Goal: Task Accomplishment & Management: Use online tool/utility

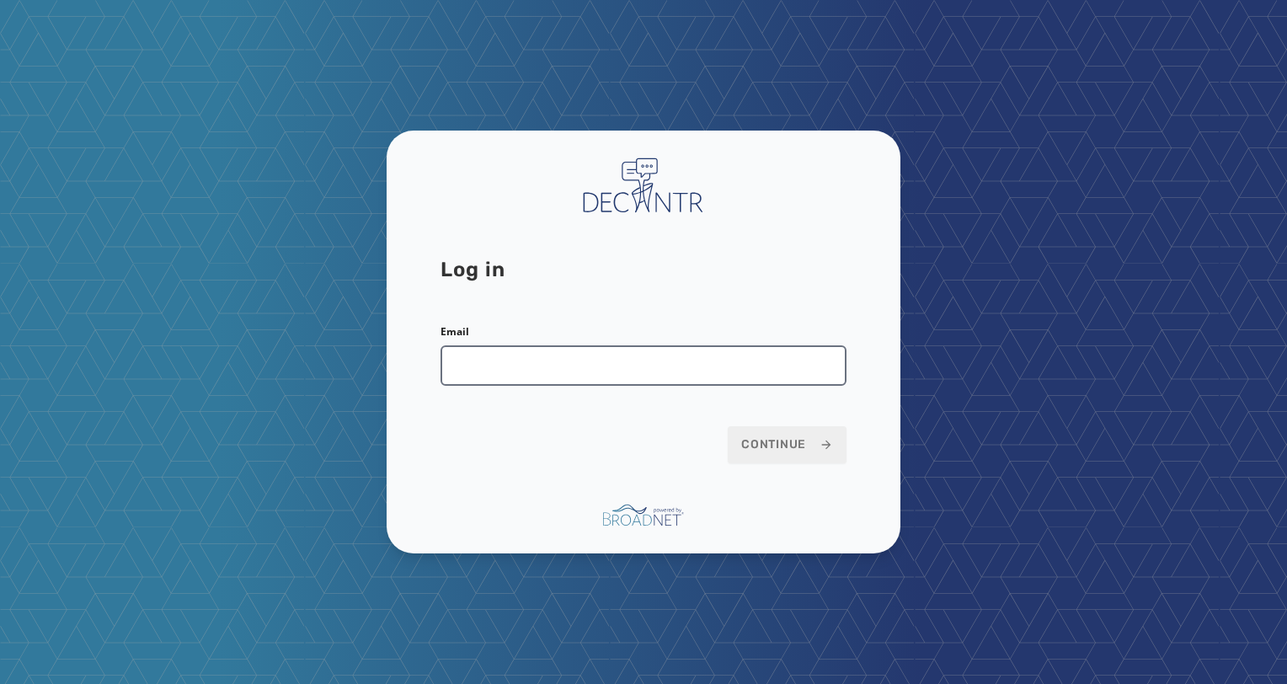
click at [640, 377] on input "Email" at bounding box center [643, 365] width 406 height 40
type input "**********"
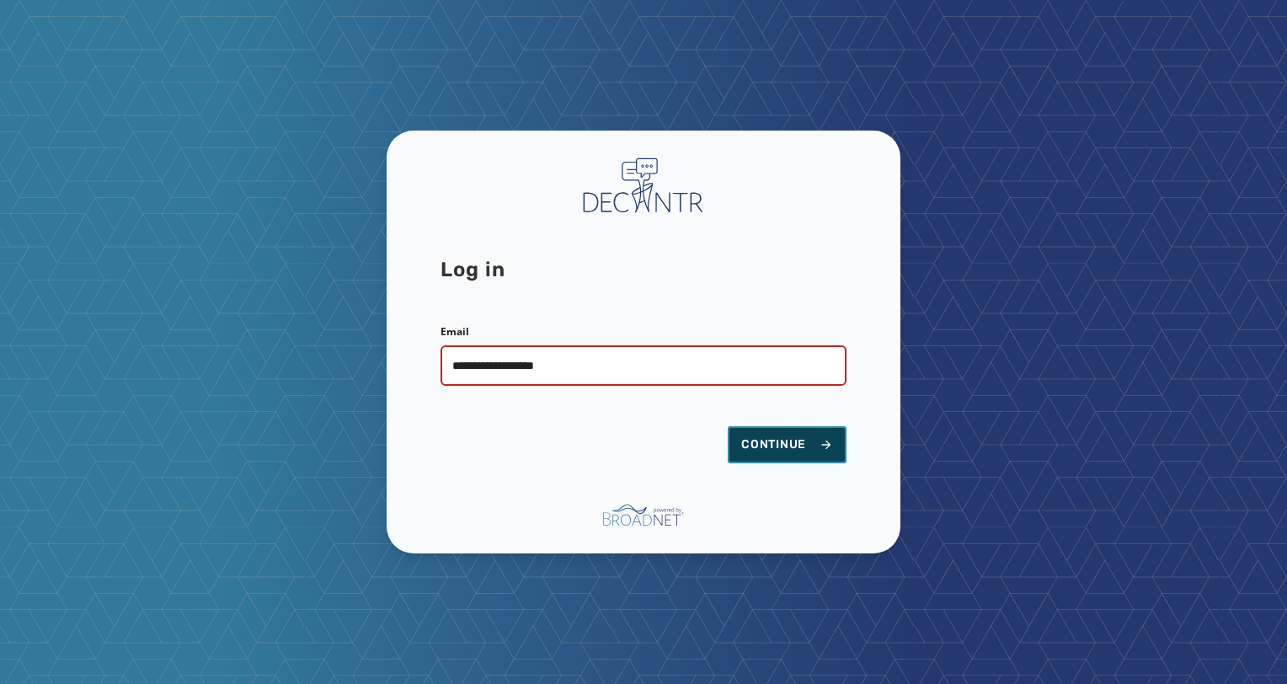
click at [797, 455] on button "Continue" at bounding box center [787, 444] width 119 height 37
click at [805, 447] on span "Continue" at bounding box center [787, 444] width 92 height 17
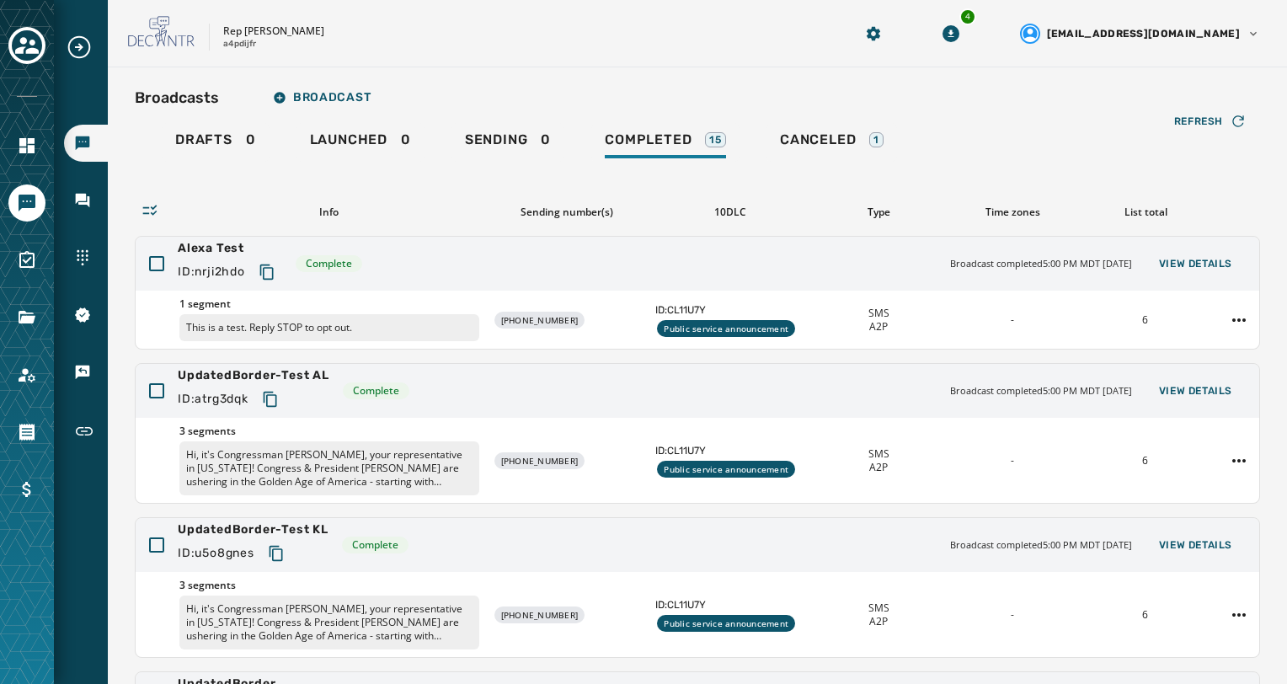
click at [27, 205] on icon "Navigate to Messaging" at bounding box center [27, 203] width 17 height 17
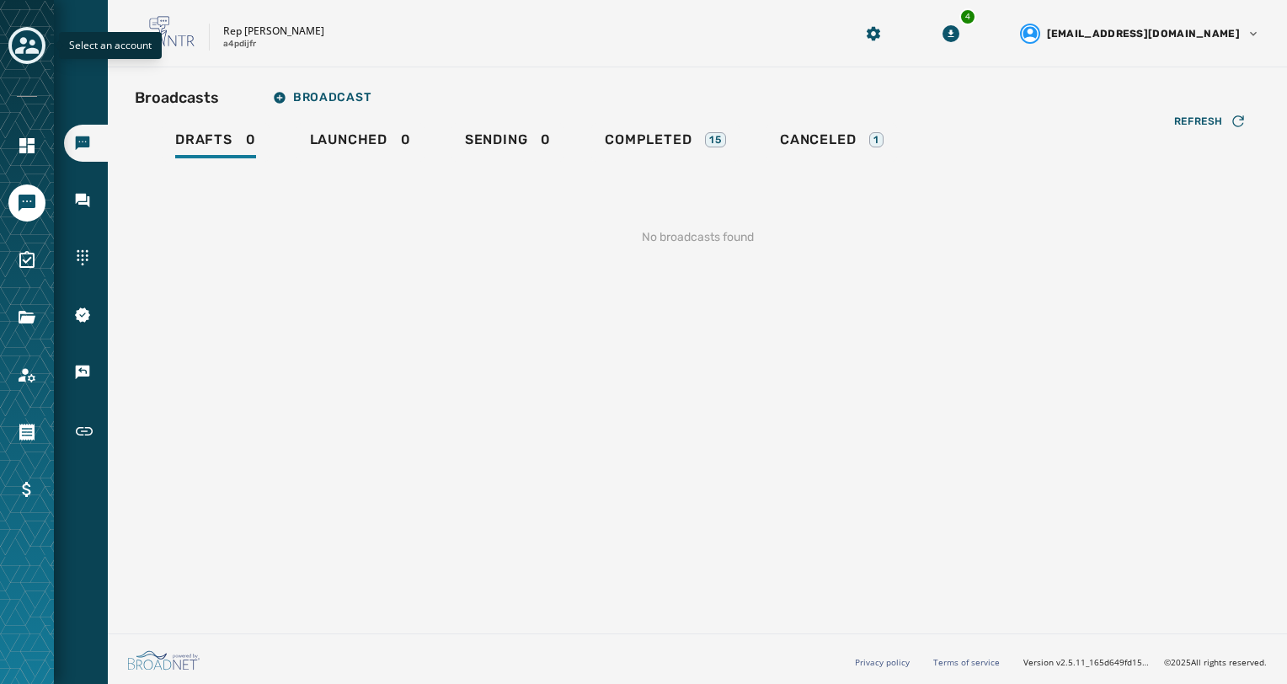
click at [27, 51] on icon "Toggle account select drawer" at bounding box center [27, 45] width 24 height 17
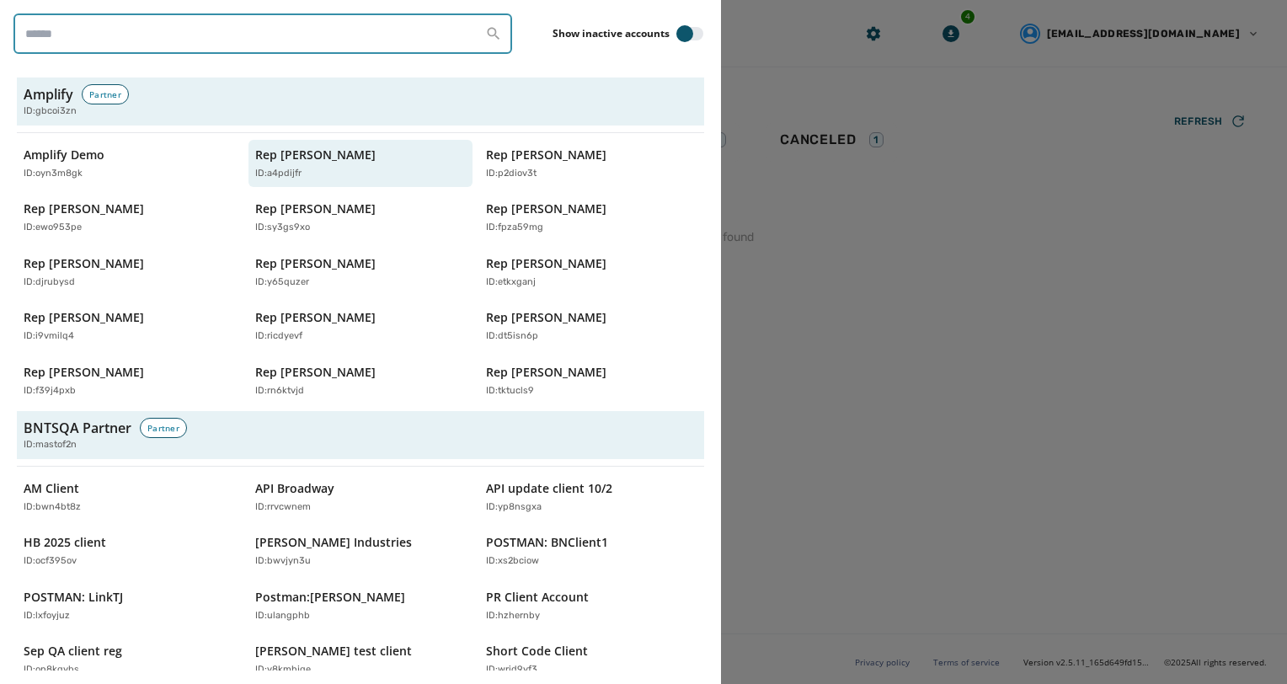
click at [173, 40] on input "search" at bounding box center [262, 33] width 499 height 40
type input "**********"
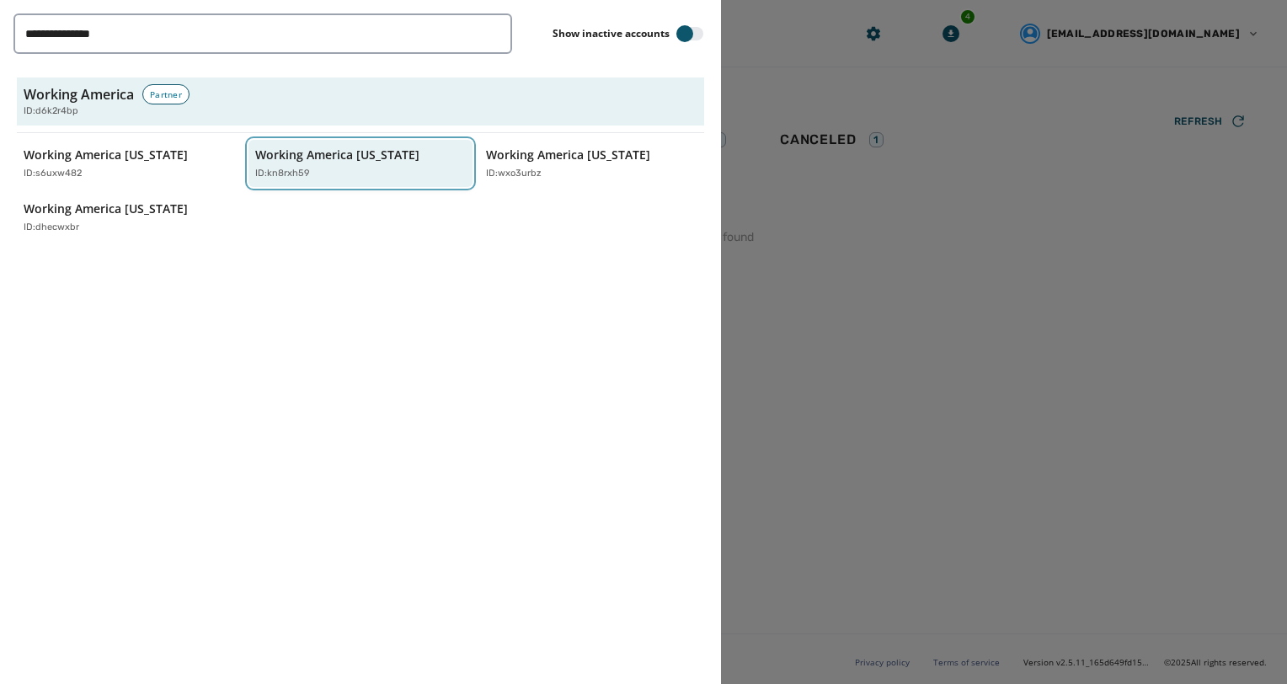
click at [381, 175] on div "ID: kn8rxh59" at bounding box center [352, 174] width 195 height 14
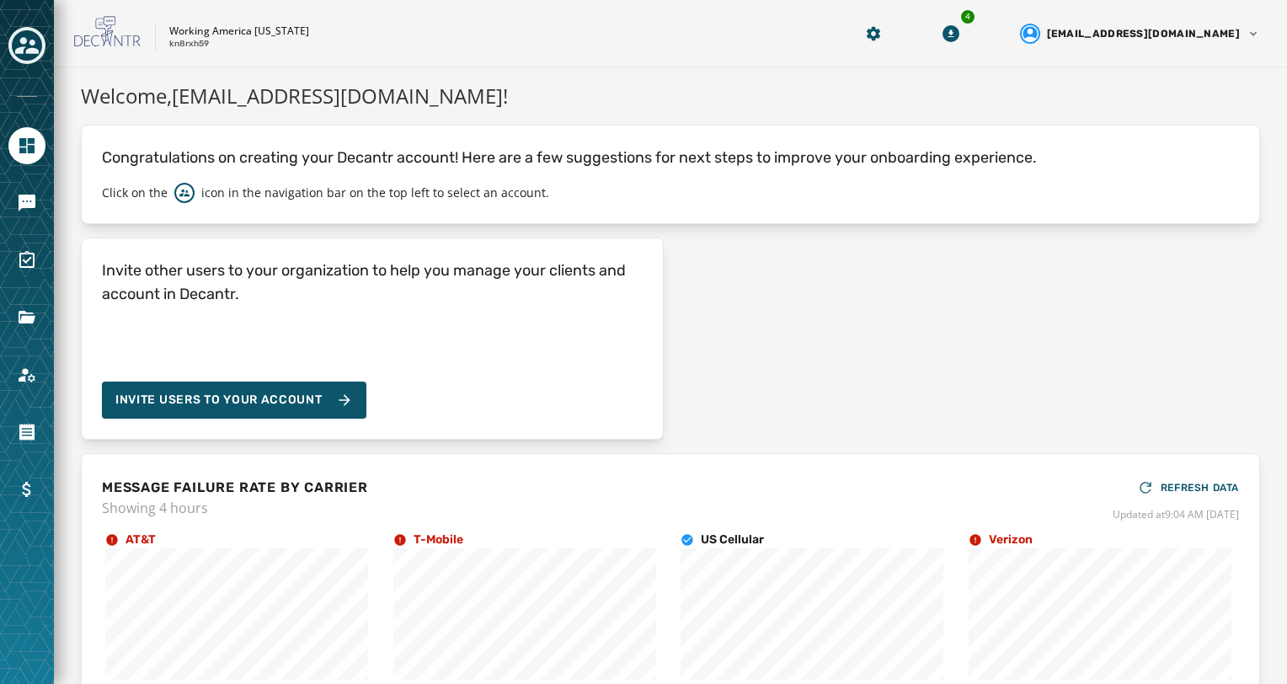
click at [14, 156] on link "Navigate to Home" at bounding box center [26, 145] width 37 height 37
click at [19, 61] on button "Toggle account select drawer" at bounding box center [26, 45] width 37 height 37
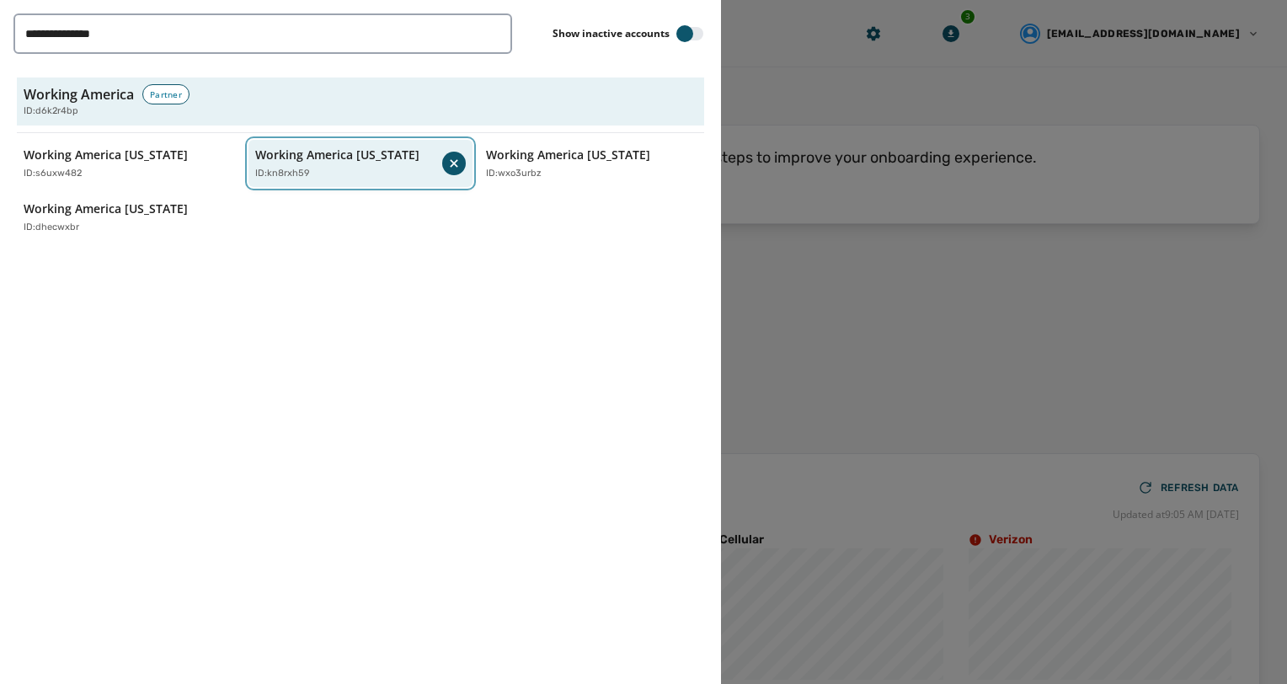
click at [397, 161] on div "Working America [US_STATE] ID: kn8rxh59" at bounding box center [349, 164] width 188 height 35
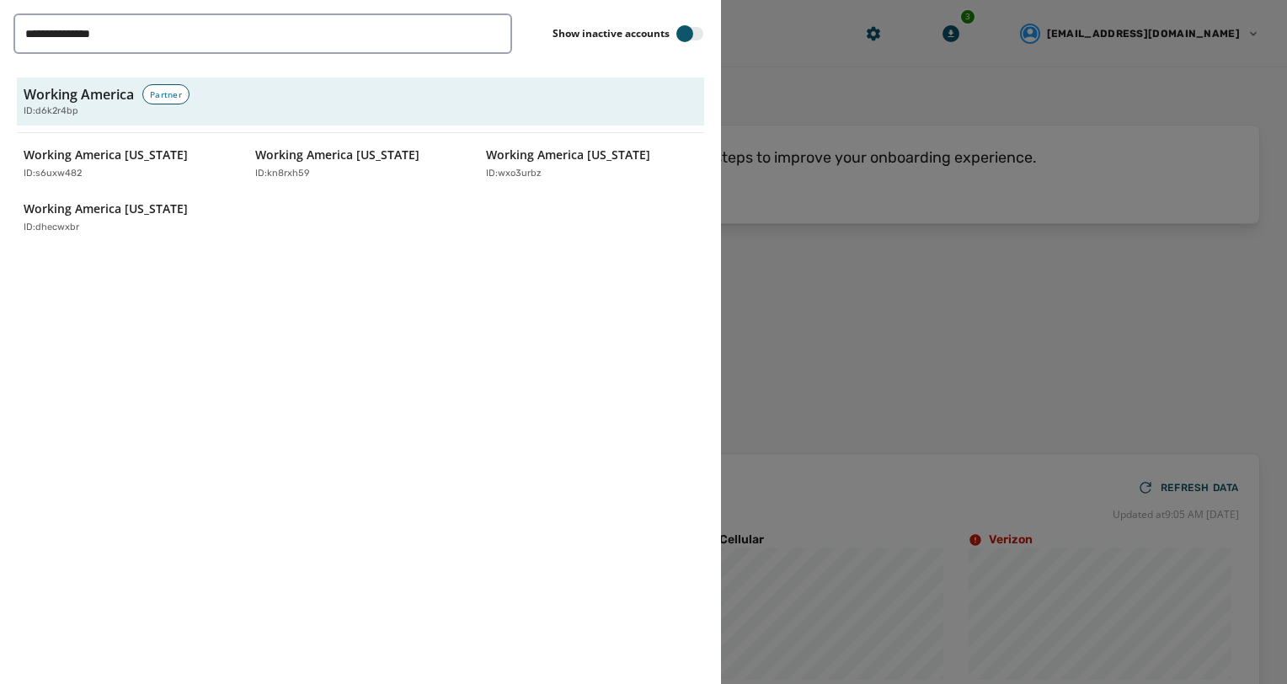
click at [931, 338] on div at bounding box center [643, 342] width 1287 height 684
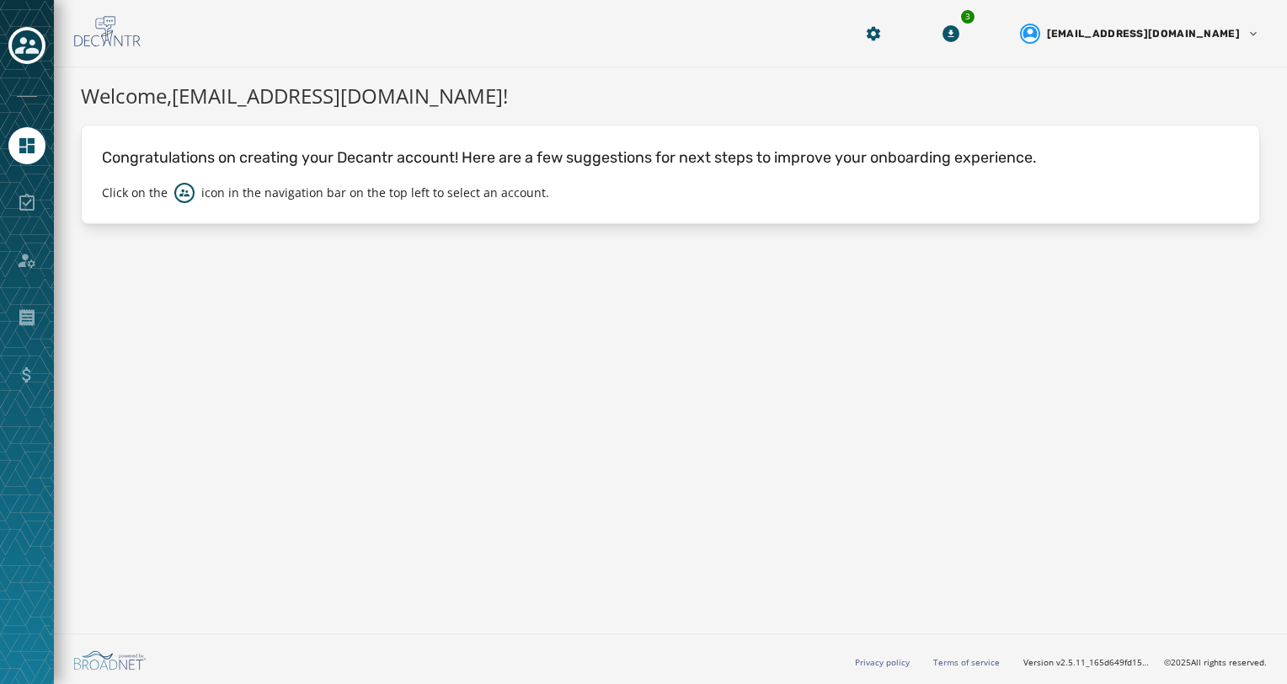
click at [18, 195] on div at bounding box center [26, 202] width 37 height 37
click at [26, 203] on div at bounding box center [26, 202] width 37 height 37
click at [14, 172] on div at bounding box center [27, 342] width 54 height 684
click at [15, 162] on div at bounding box center [26, 145] width 37 height 37
click at [23, 149] on icon "Navigate to Home" at bounding box center [26, 145] width 15 height 15
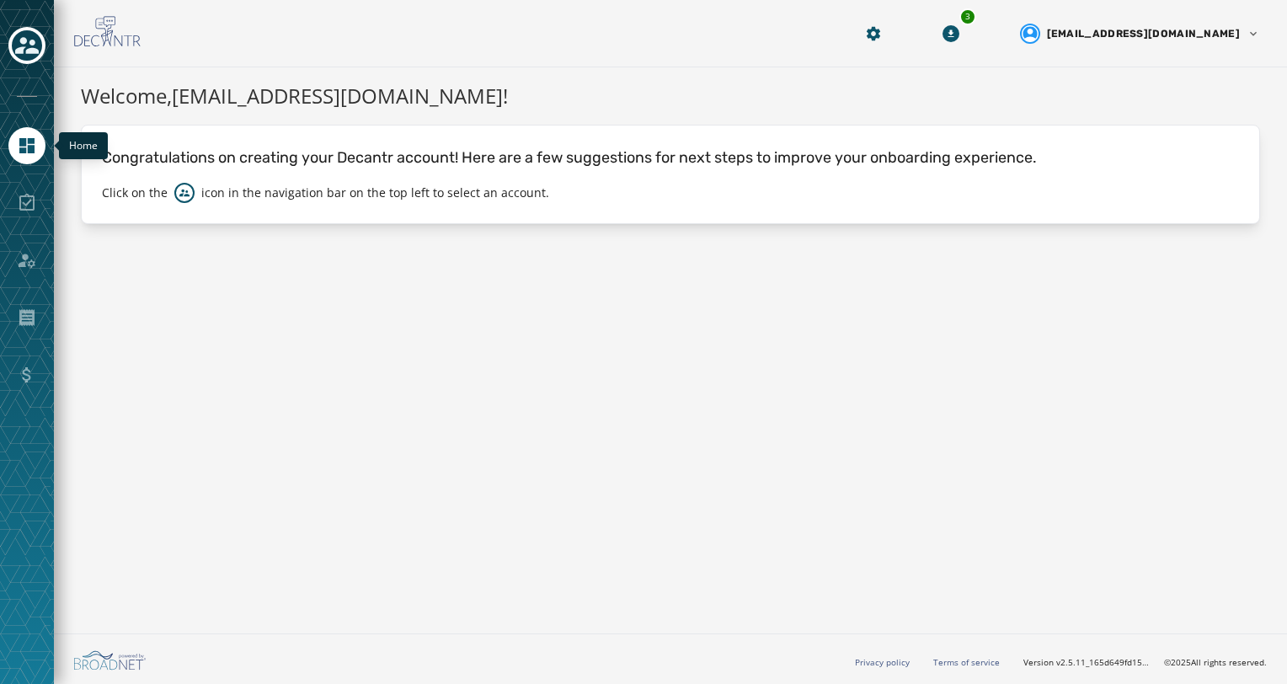
click at [29, 152] on icon "Navigate to Home" at bounding box center [26, 145] width 15 height 15
click at [23, 47] on icon "Toggle account select drawer" at bounding box center [27, 45] width 24 height 17
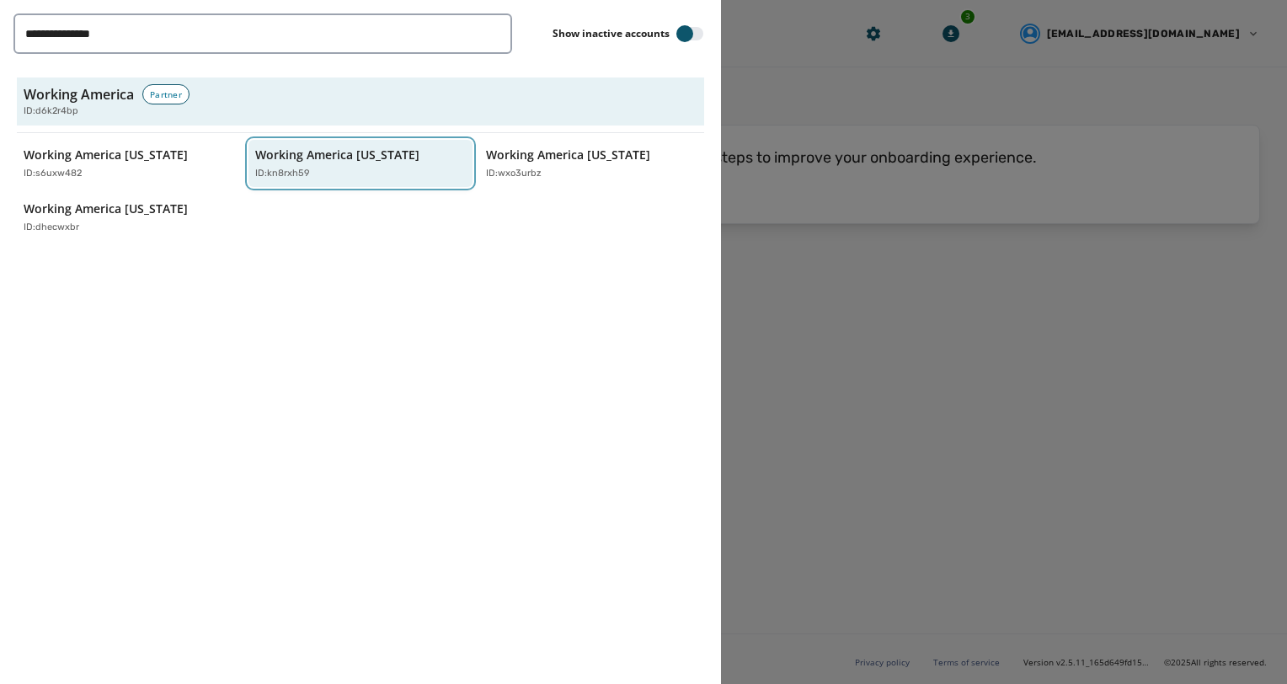
click at [296, 175] on p "ID: kn8rxh59" at bounding box center [282, 174] width 55 height 14
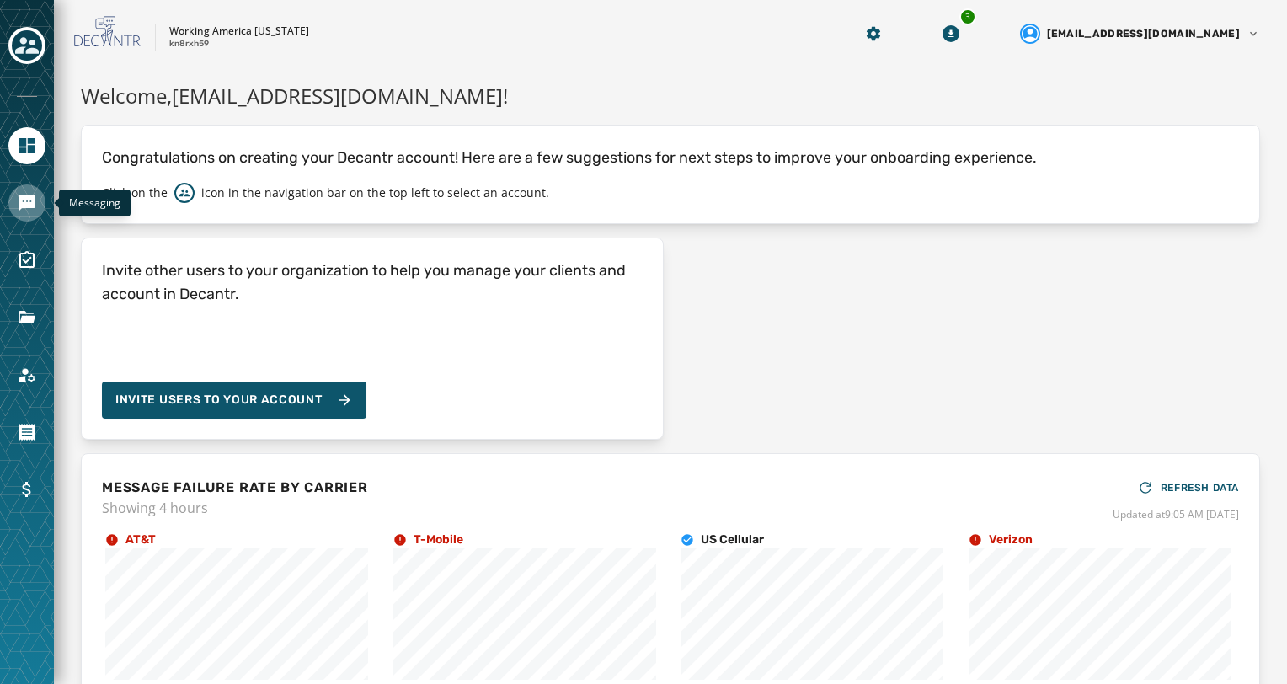
click at [18, 213] on link "Navigate to Messaging" at bounding box center [26, 202] width 37 height 37
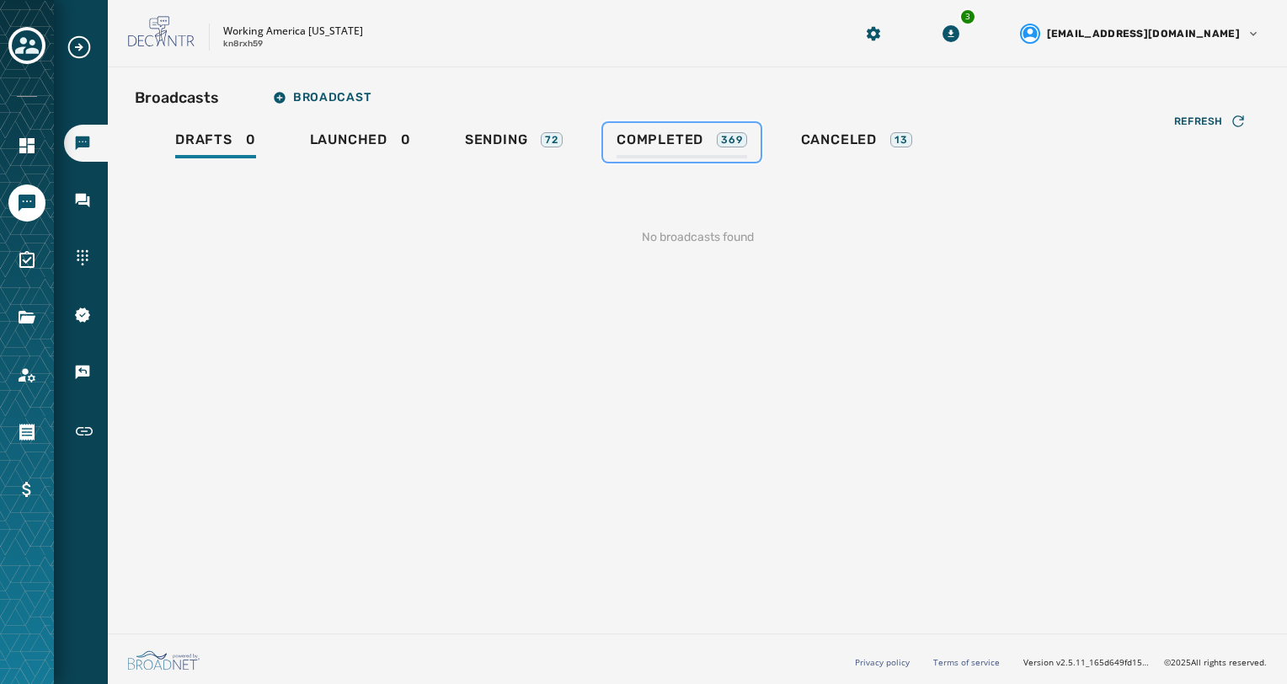
click at [667, 152] on div "Completed 369" at bounding box center [681, 144] width 131 height 27
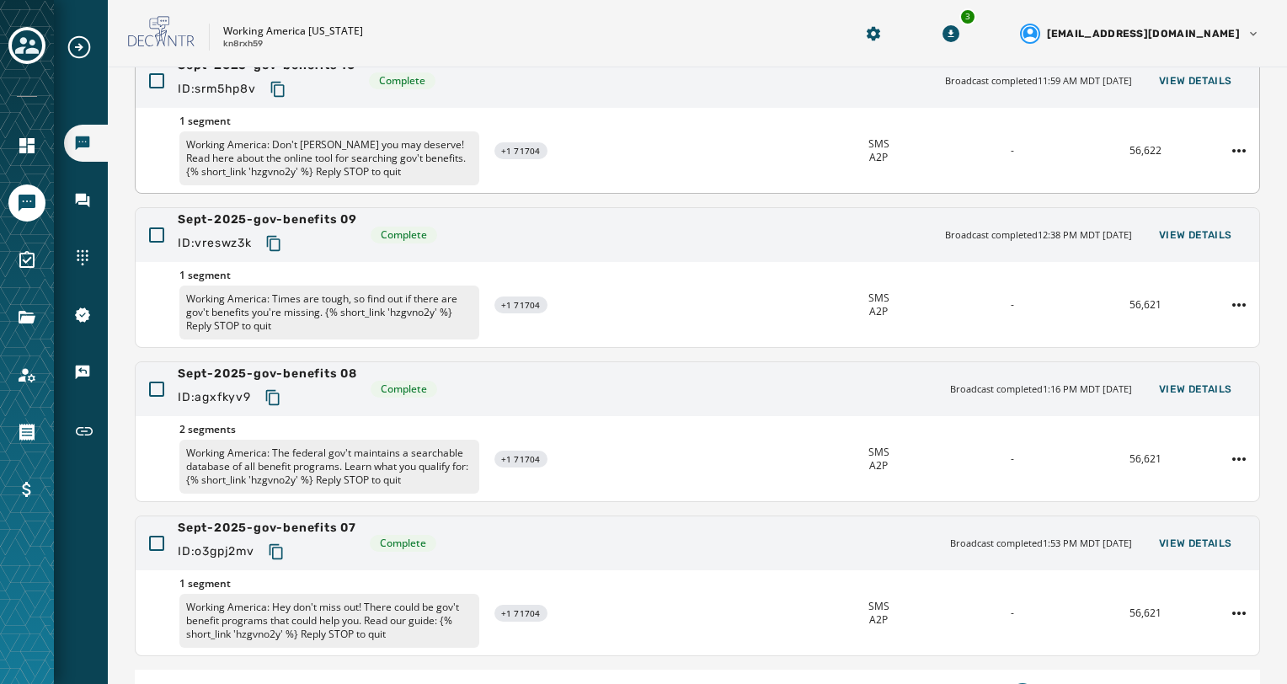
scroll to position [441, 0]
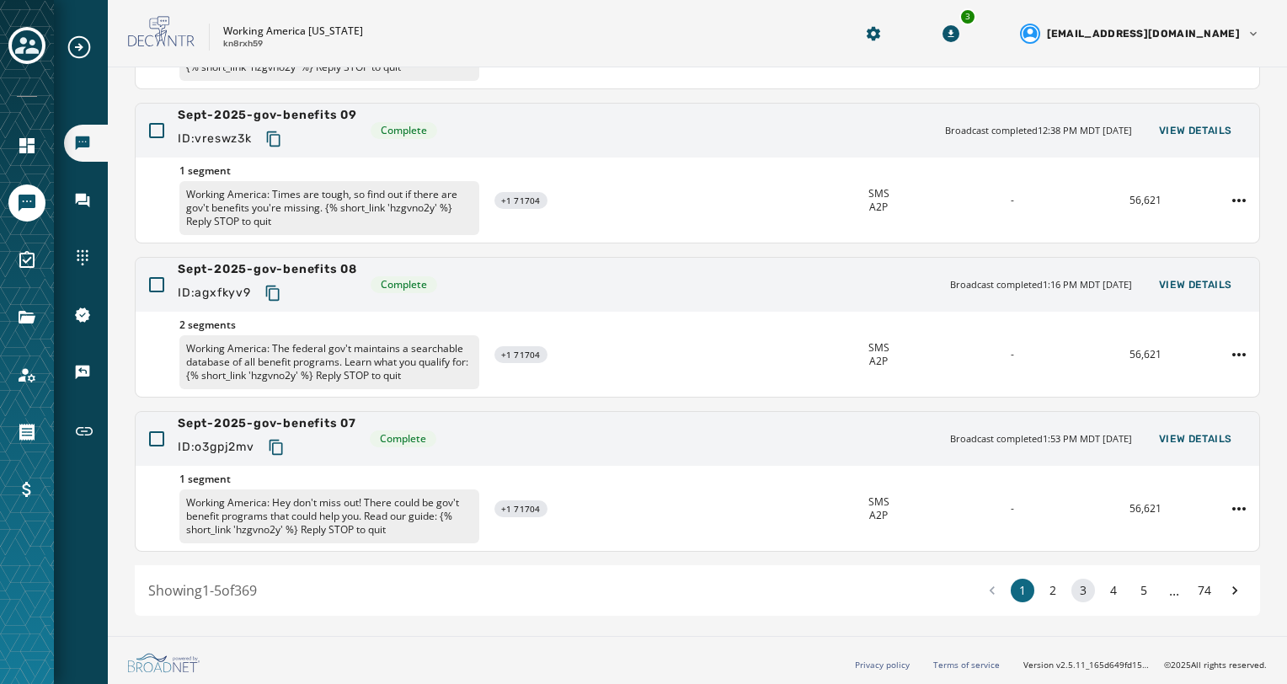
click at [1071, 592] on button "3" at bounding box center [1083, 591] width 24 height 24
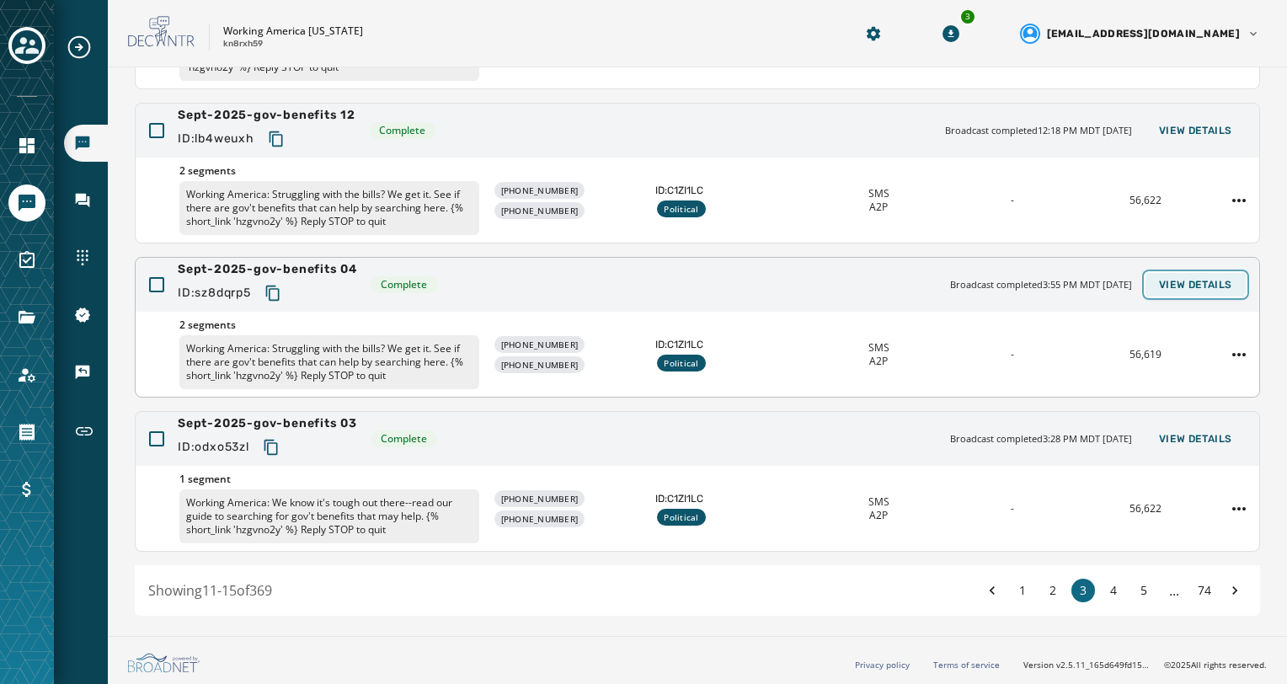
click at [1209, 290] on button "View Details" at bounding box center [1195, 285] width 100 height 24
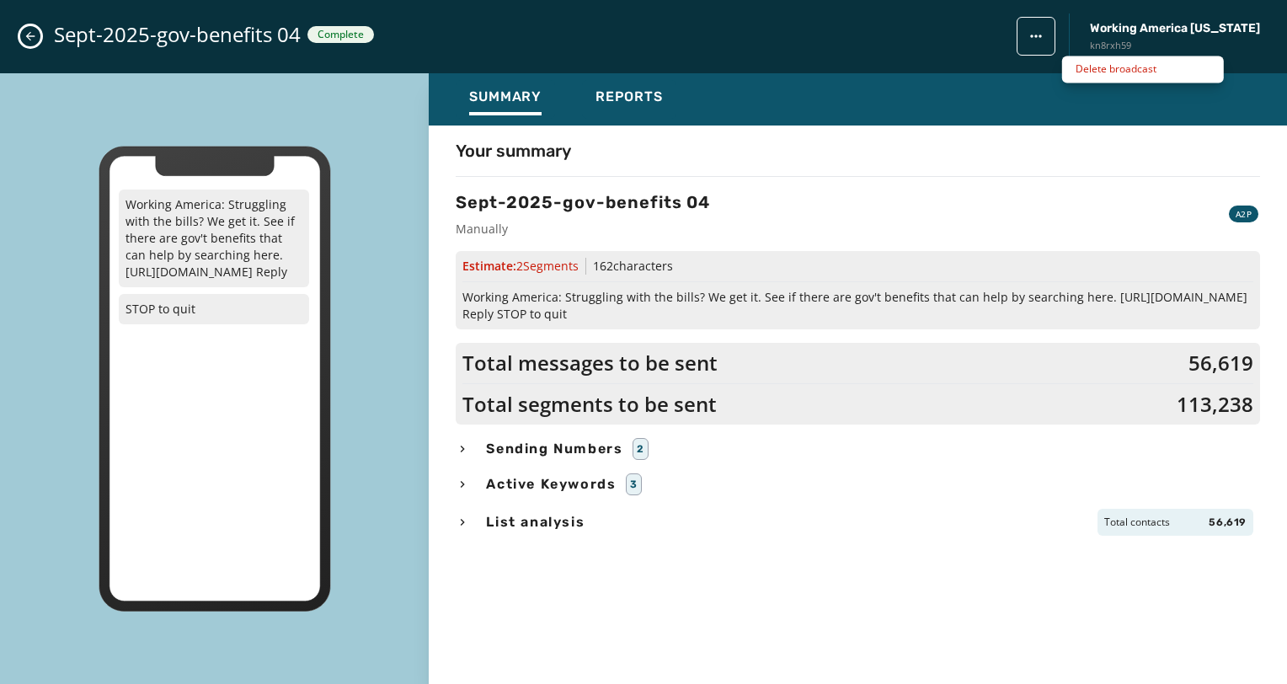
click at [1094, 49] on html "Broadcasts Inbox Sending Numbers 10DLC Registration Keywords & Responders Short…" at bounding box center [643, 342] width 1287 height 684
click at [992, 578] on html "Broadcasts Inbox Sending Numbers 10DLC Registration Keywords & Responders Short…" at bounding box center [643, 342] width 1287 height 684
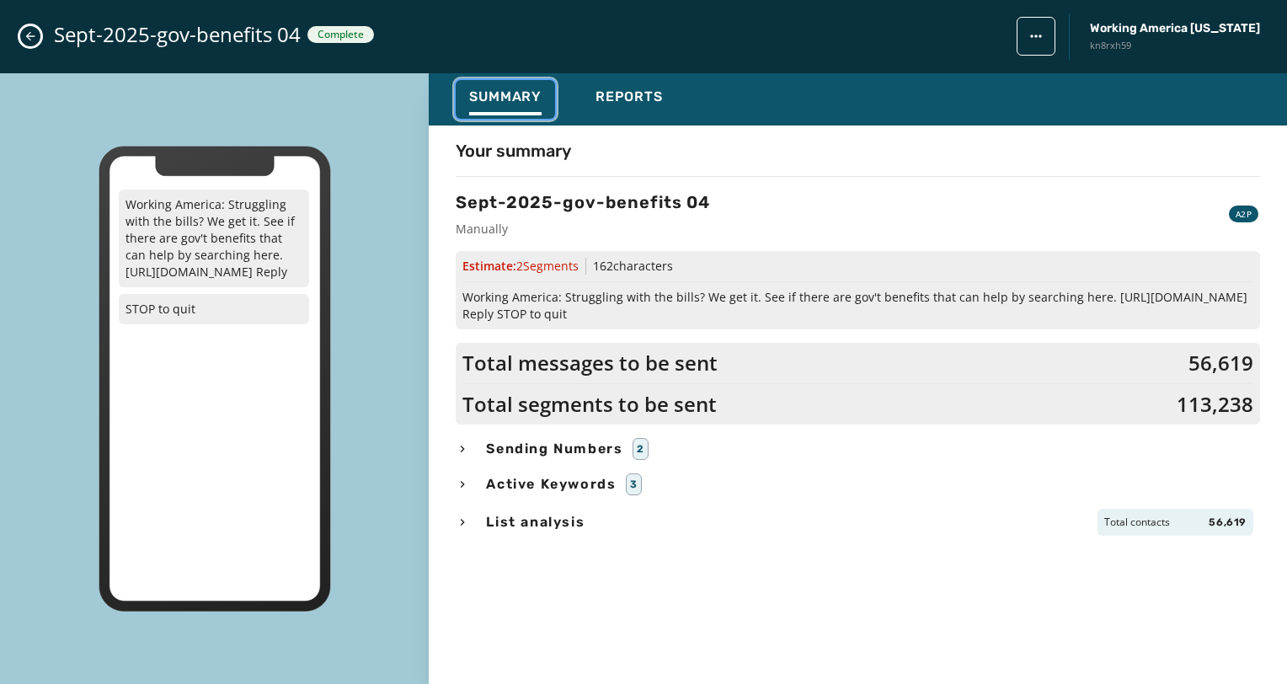
click at [520, 104] on div "Summary" at bounding box center [505, 101] width 72 height 27
click at [656, 102] on span "Reports" at bounding box center [628, 96] width 67 height 17
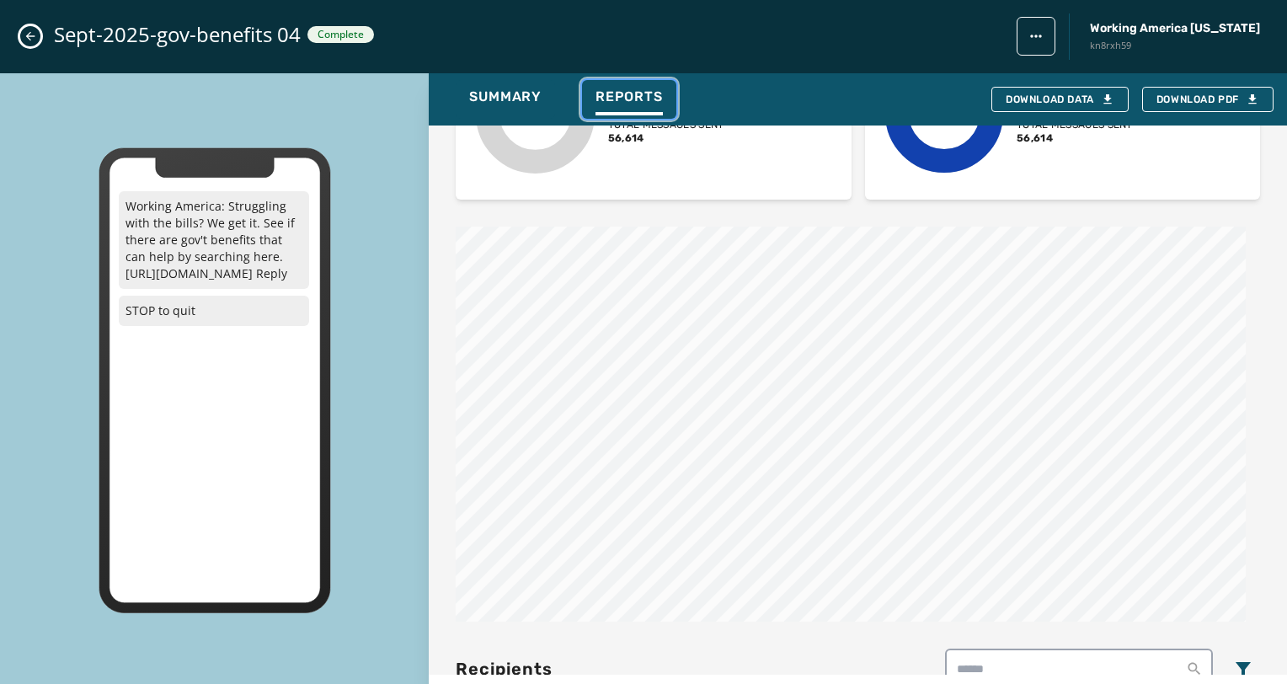
scroll to position [505, 0]
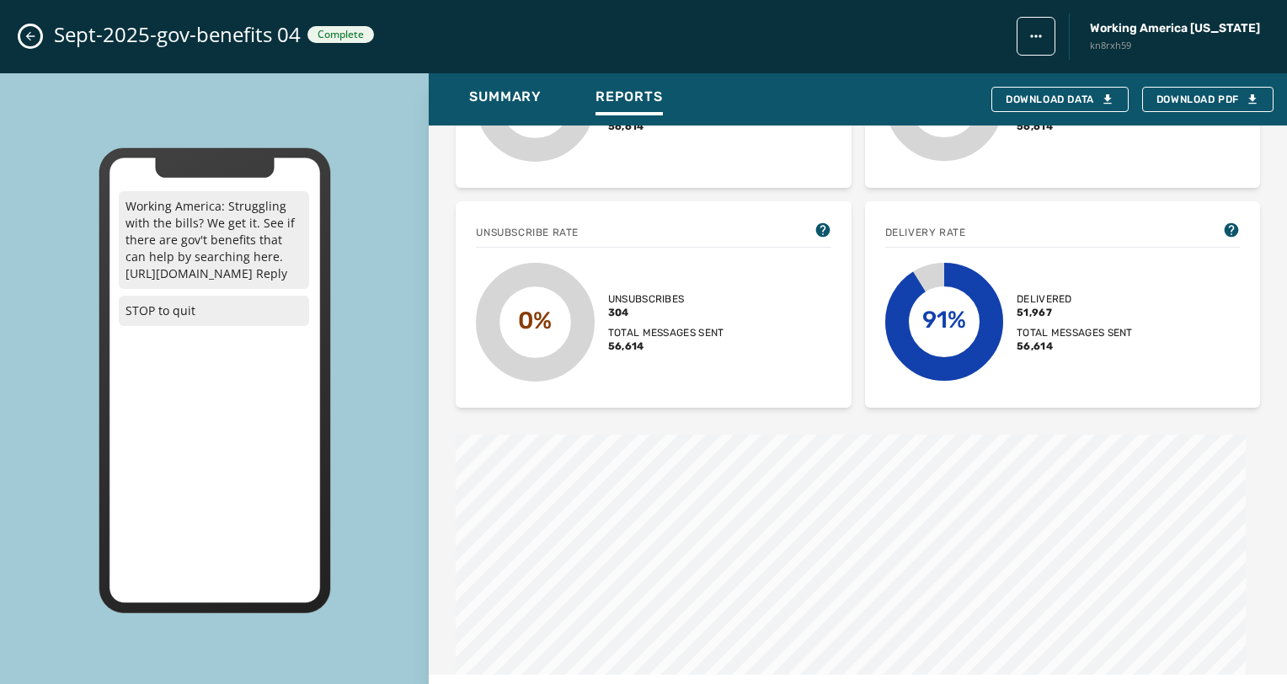
click at [30, 36] on icon "Close admin drawer" at bounding box center [30, 36] width 9 height 9
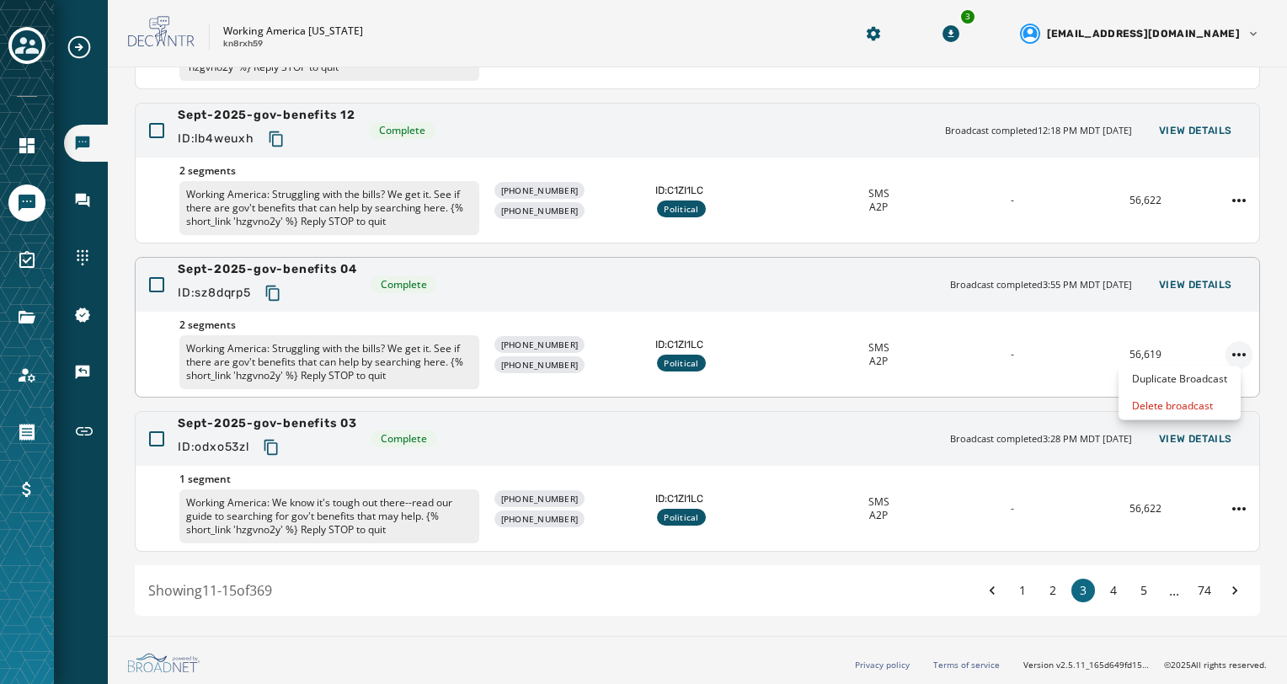
click at [1226, 359] on html "Broadcasts Inbox Sending Numbers 10DLC Registration Keywords & Responders Short…" at bounding box center [643, 342] width 1287 height 684
click at [1217, 381] on div "Duplicate Broadcast" at bounding box center [1179, 378] width 122 height 27
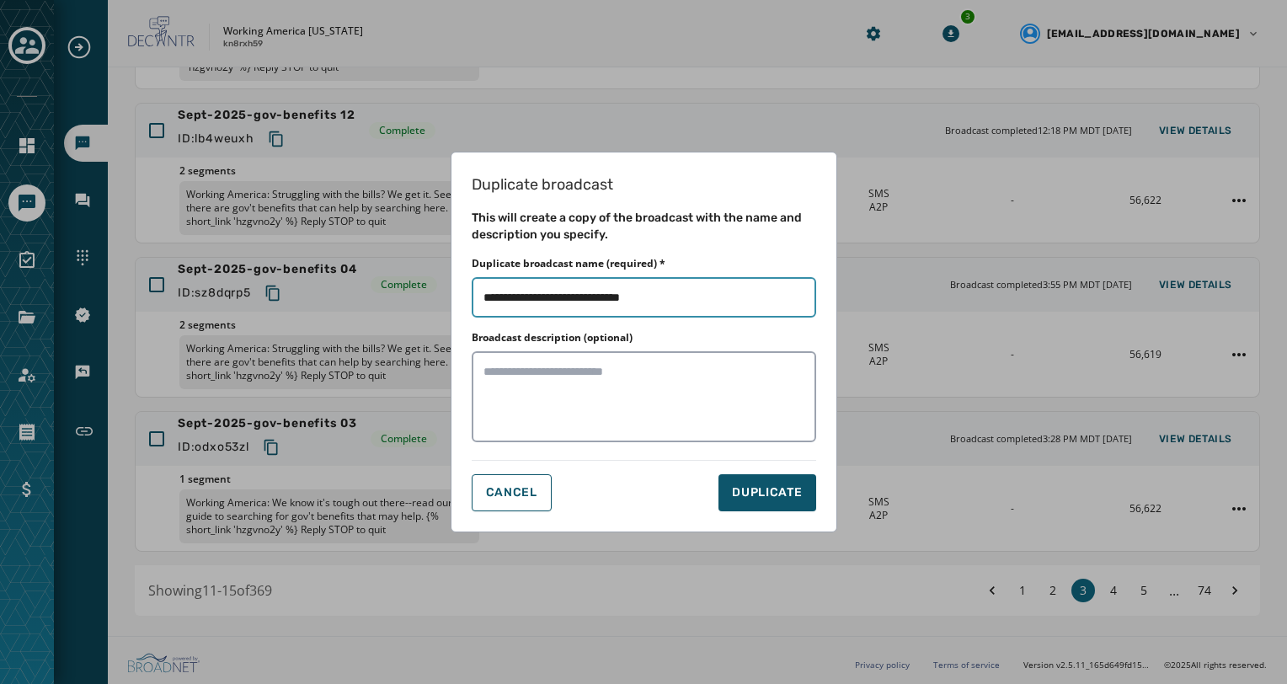
drag, startPoint x: 628, startPoint y: 295, endPoint x: 714, endPoint y: 298, distance: 86.0
click at [714, 298] on input "Duplicate broadcast name (required) *" at bounding box center [644, 297] width 344 height 40
click at [485, 296] on input "Duplicate broadcast name (required) *" at bounding box center [644, 297] width 344 height 40
type input "**********"
click at [503, 499] on button "CANCEL" at bounding box center [512, 492] width 80 height 37
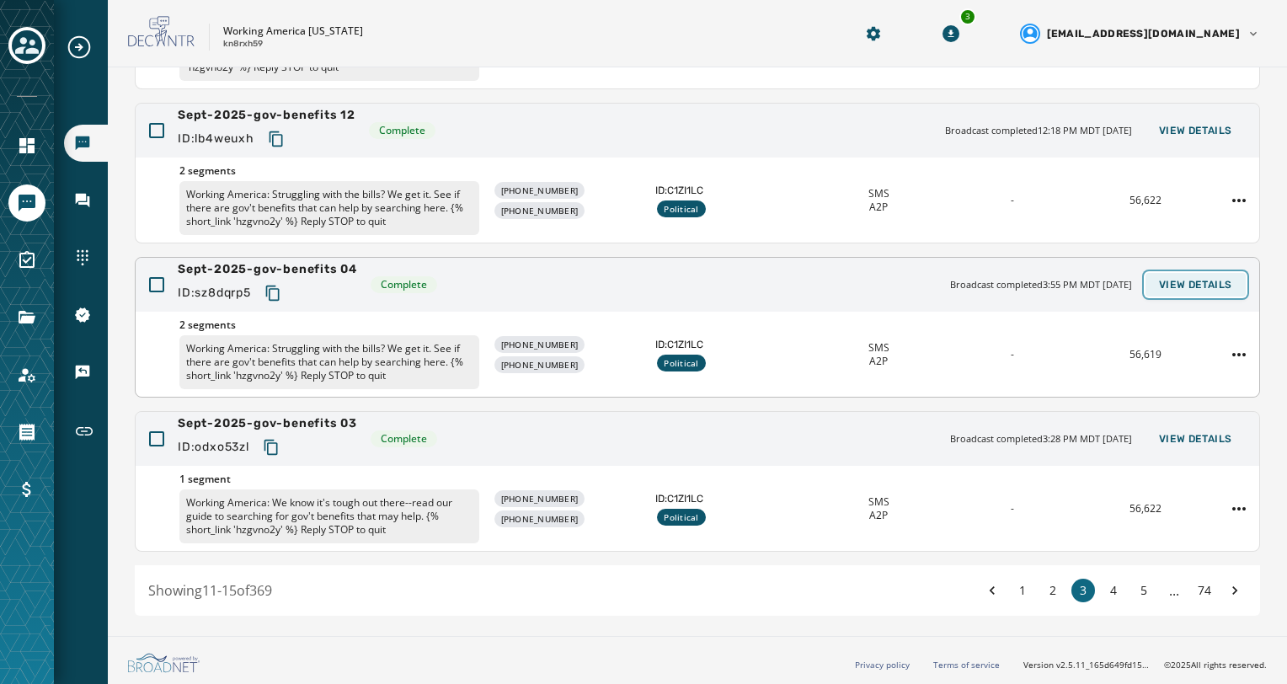
click at [1168, 287] on span "View Details" at bounding box center [1195, 284] width 73 height 13
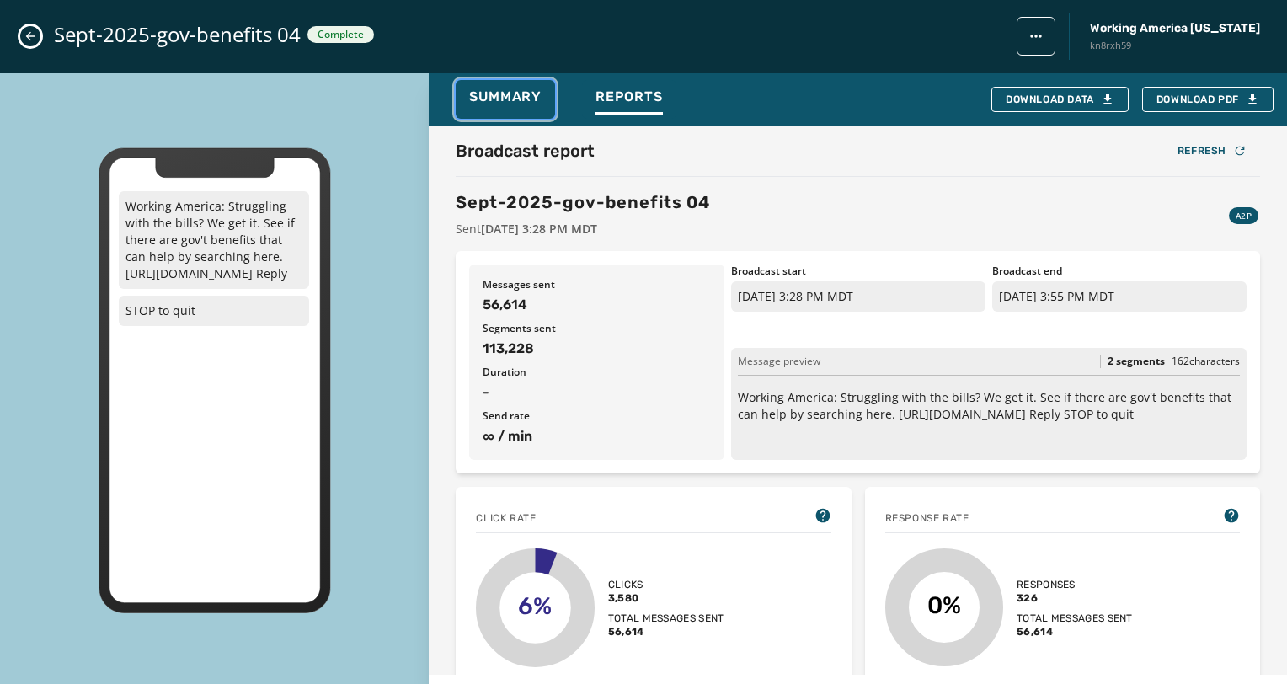
click at [539, 95] on span "Summary" at bounding box center [505, 96] width 72 height 17
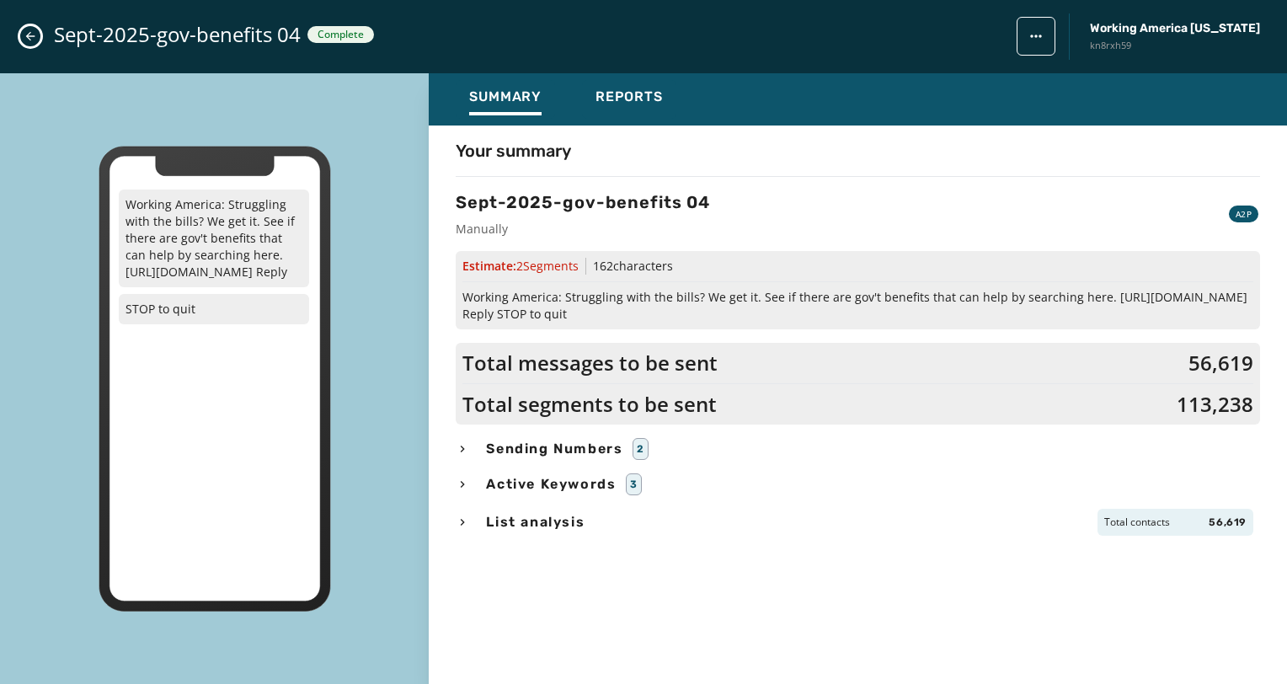
drag, startPoint x: 573, startPoint y: 315, endPoint x: 463, endPoint y: 298, distance: 110.8
click at [463, 298] on span "Working America: Struggling with the bills? We get it. See if there are gov't b…" at bounding box center [857, 306] width 791 height 34
copy span "Working America: Struggling with the bills? We get it. See if there are gov't b…"
click at [26, 35] on icon "Close admin drawer" at bounding box center [30, 35] width 13 height 13
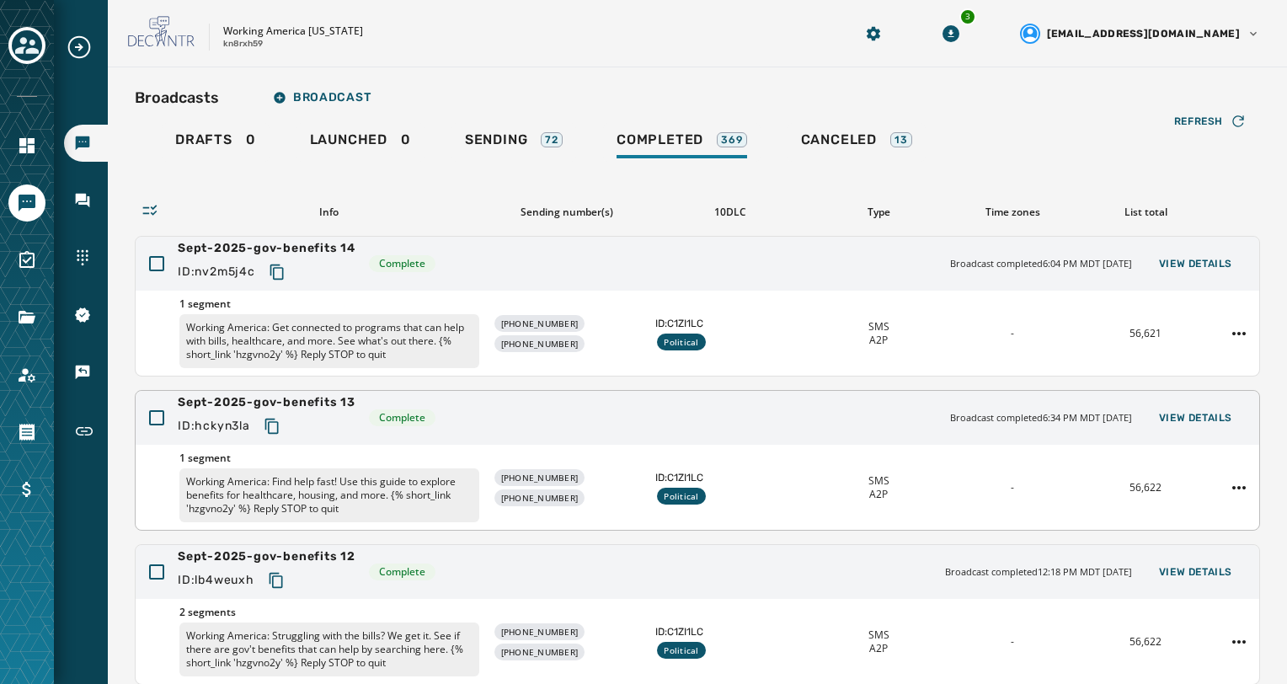
scroll to position [0, 0]
click at [316, 97] on span "Broadcast" at bounding box center [322, 97] width 98 height 13
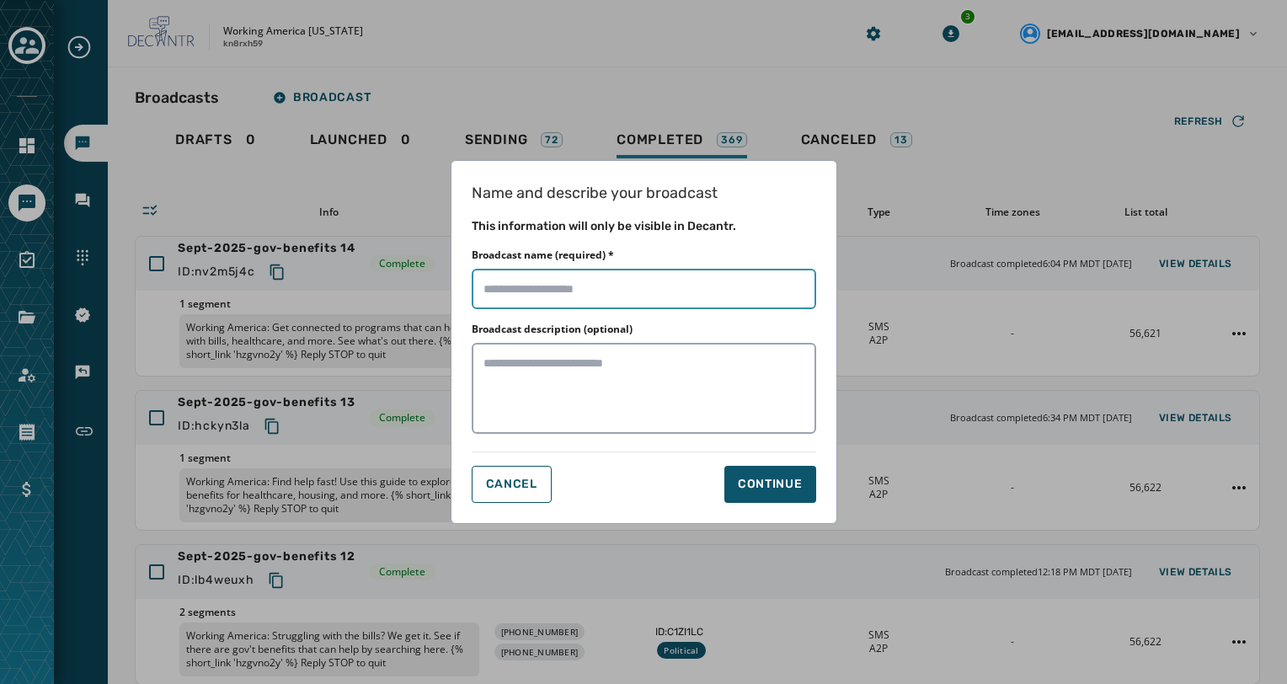
click at [533, 283] on input "Broadcast name (required) *" at bounding box center [644, 289] width 344 height 40
type input "****"
click at [781, 483] on div "Continue" at bounding box center [770, 484] width 65 height 17
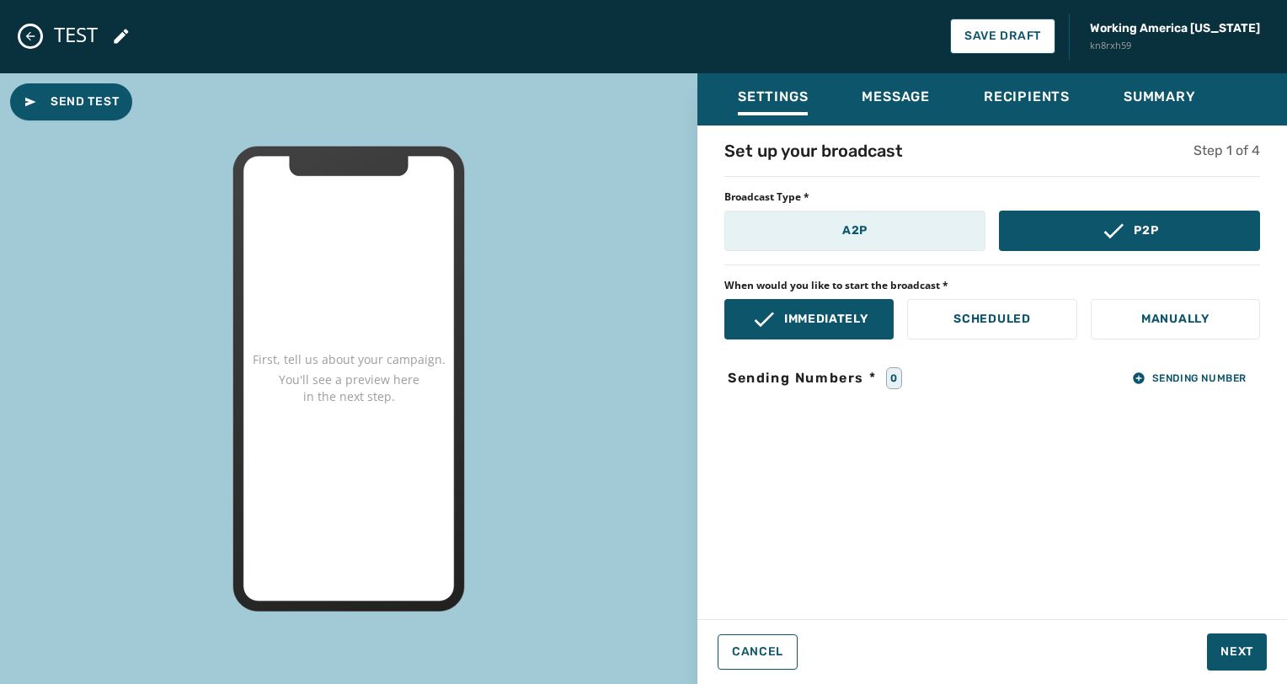
click at [879, 243] on button "A2P" at bounding box center [854, 231] width 261 height 40
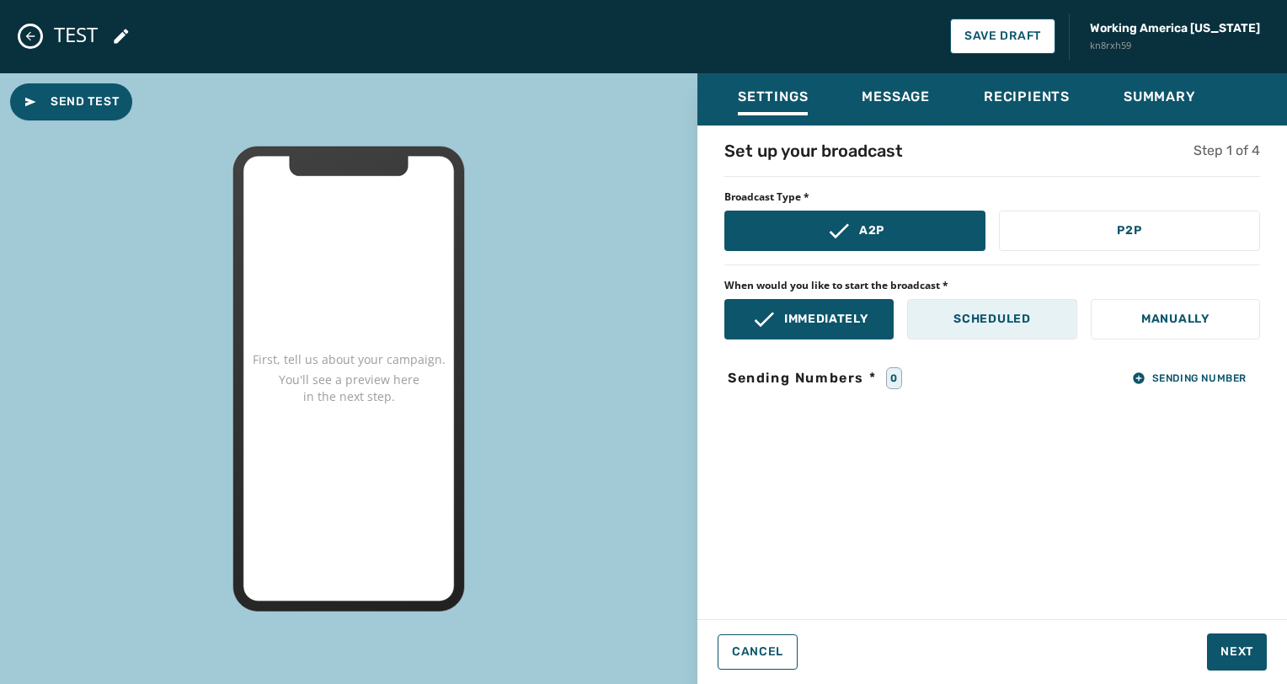
click at [980, 323] on p "Scheduled" at bounding box center [991, 319] width 77 height 17
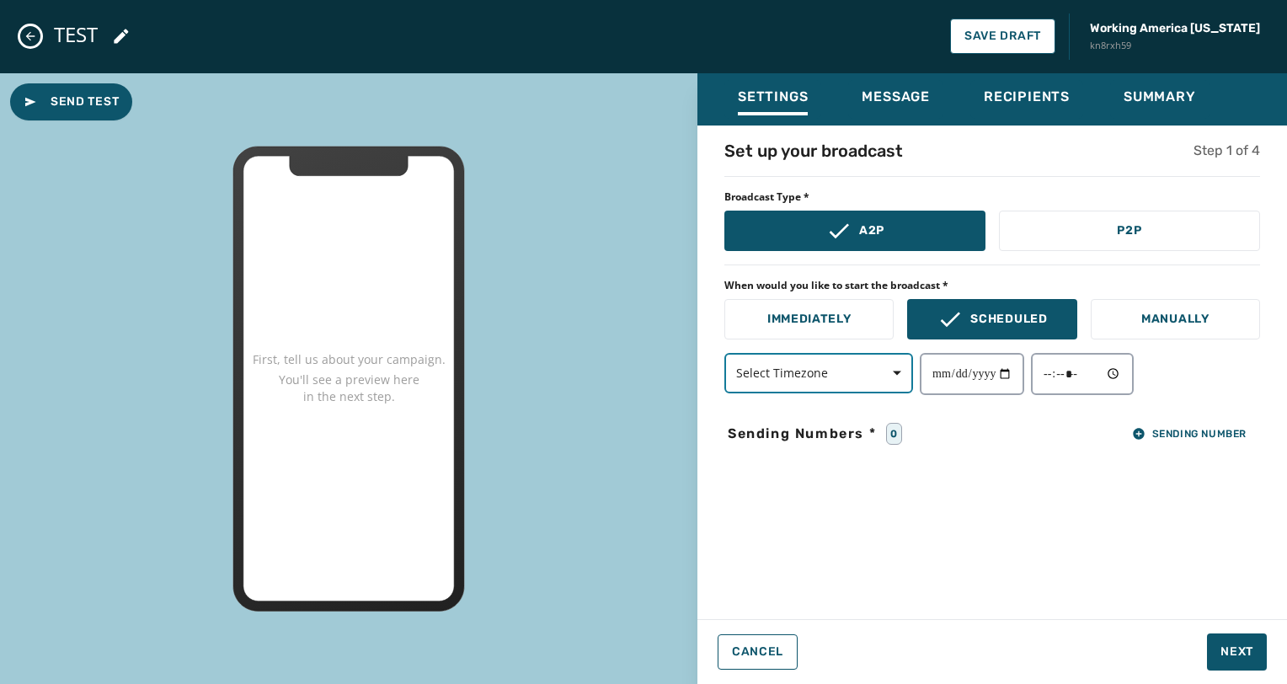
click at [901, 381] on span "button" at bounding box center [891, 373] width 40 height 34
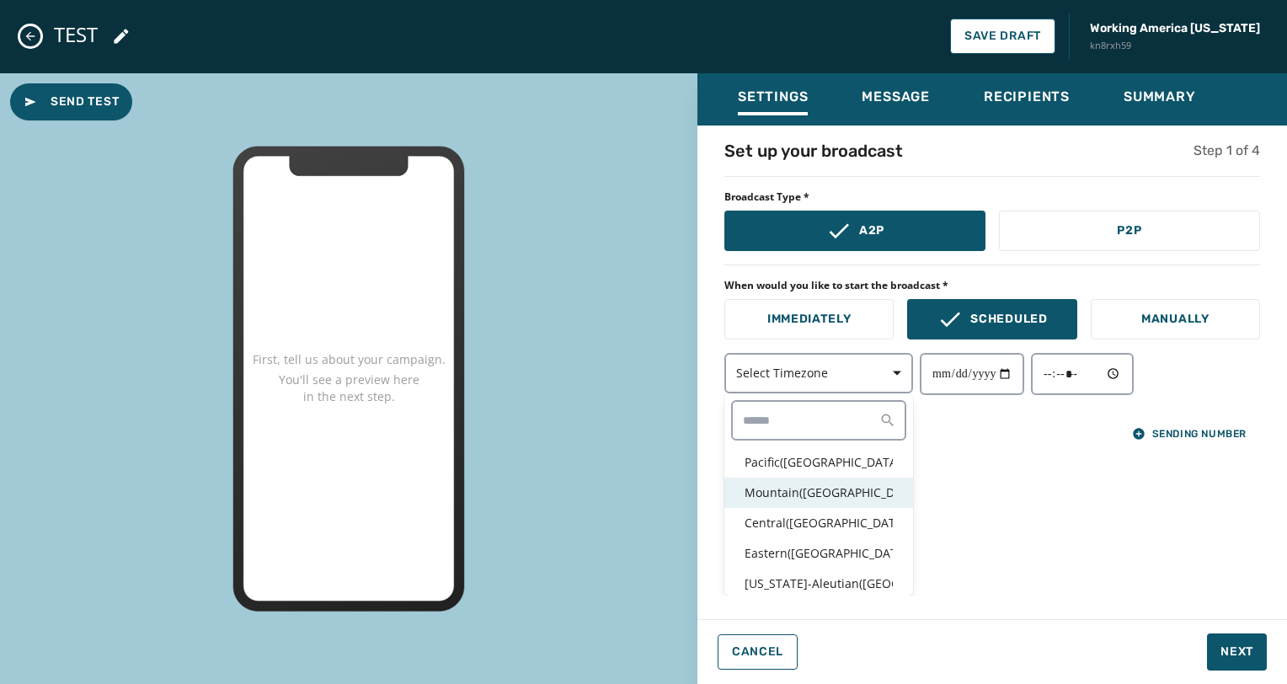
click at [849, 494] on p "Mountain ( [GEOGRAPHIC_DATA] / [GEOGRAPHIC_DATA] )" at bounding box center [818, 492] width 148 height 17
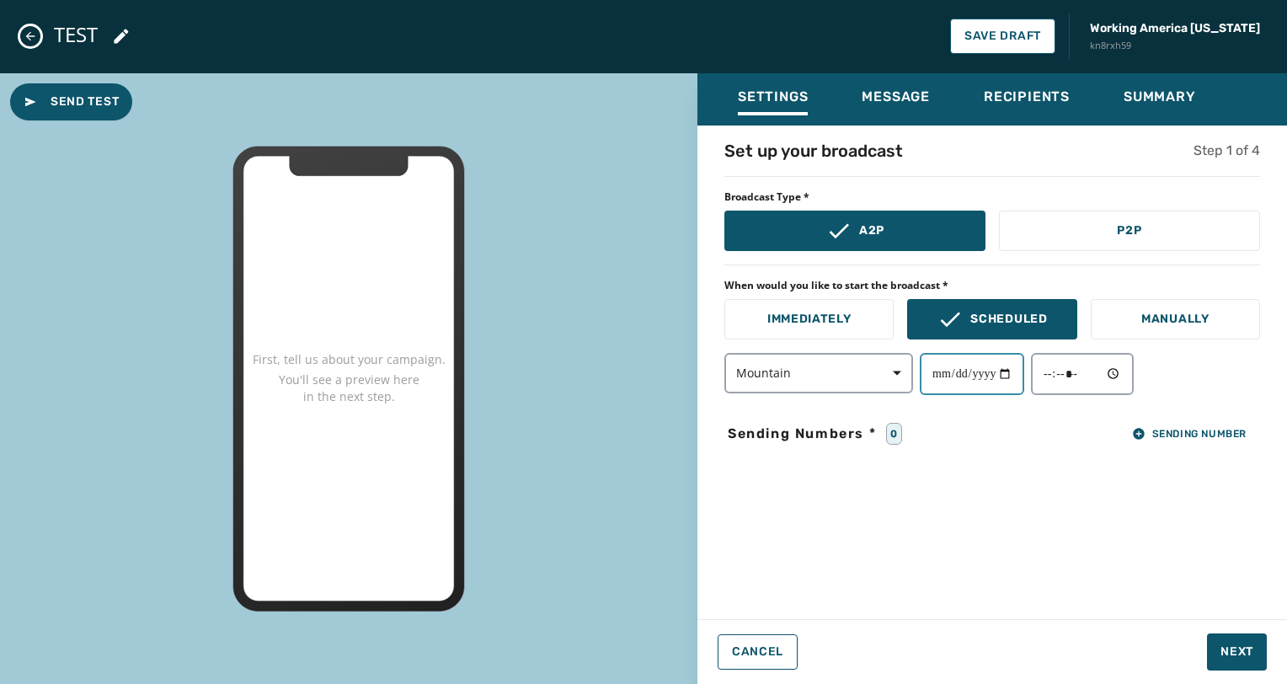
click at [1021, 381] on input "date" at bounding box center [972, 374] width 104 height 42
click at [1007, 371] on input "date" at bounding box center [972, 374] width 104 height 42
click at [1023, 367] on input "date" at bounding box center [972, 374] width 104 height 42
type input "**********"
click at [1124, 371] on input "time" at bounding box center [1082, 374] width 103 height 42
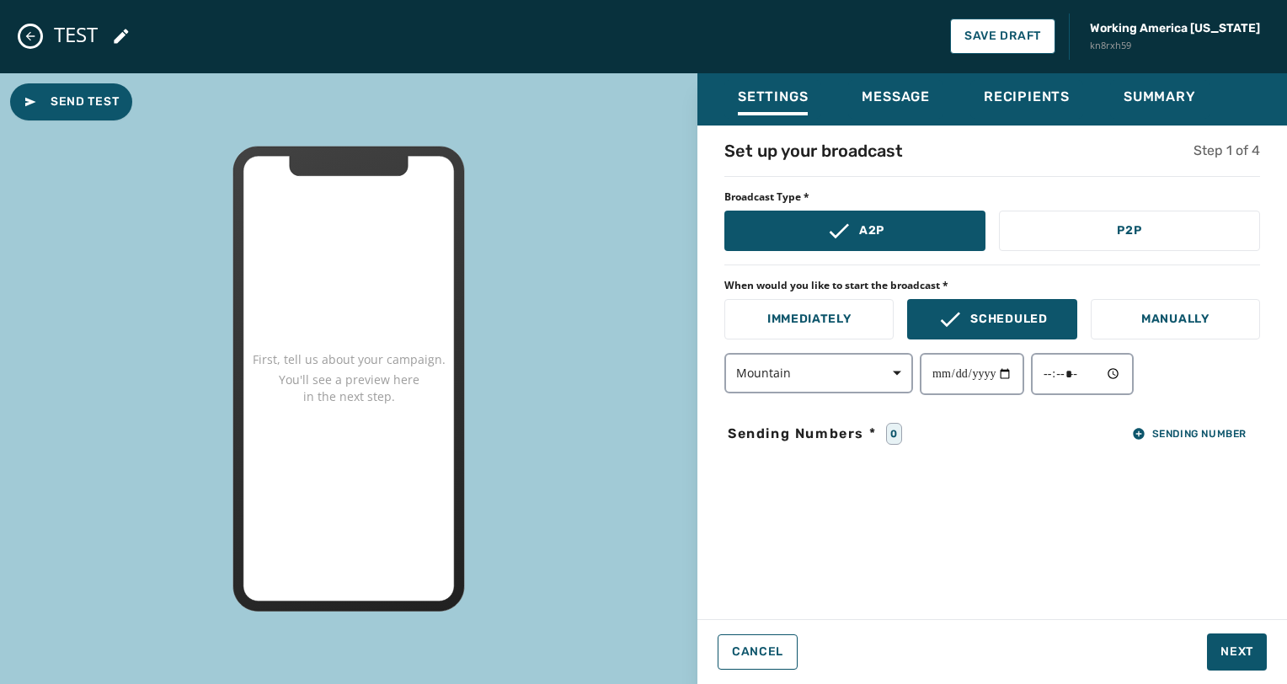
type input "*****"
click at [1003, 529] on div "**********" at bounding box center [991, 367] width 589 height 456
click at [1156, 434] on span "Sending Number" at bounding box center [1189, 433] width 115 height 13
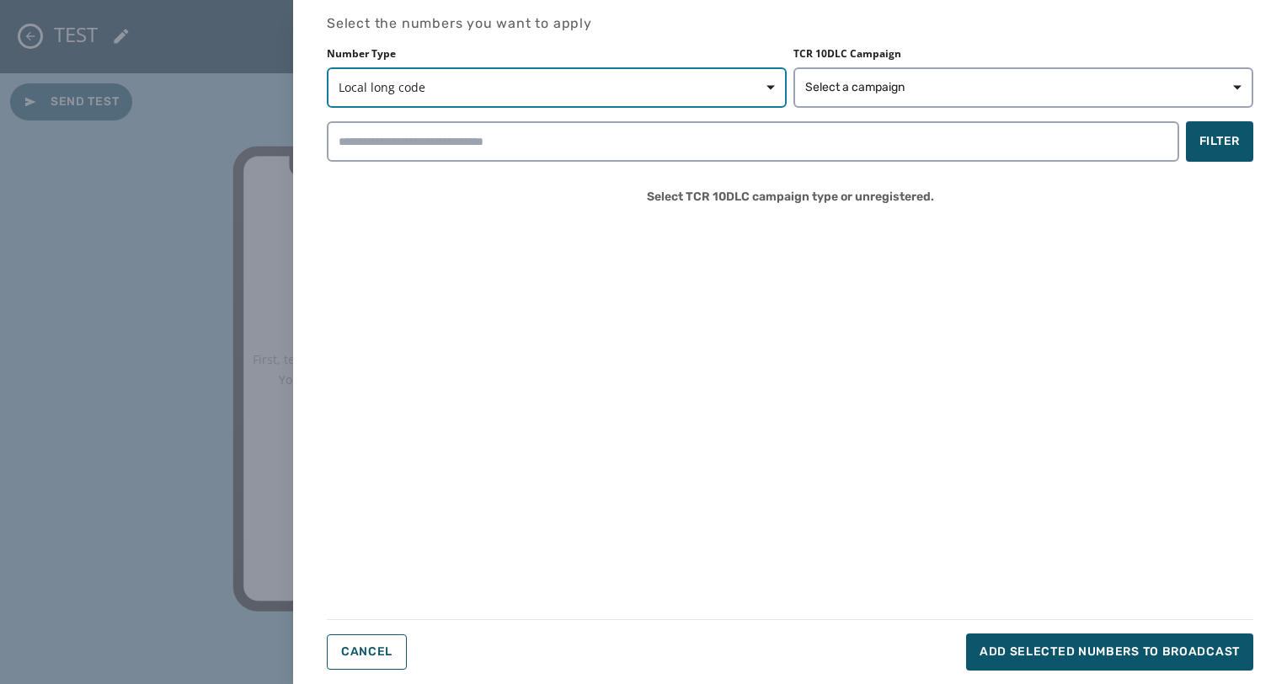
click at [723, 91] on span "Local long code" at bounding box center [557, 87] width 436 height 17
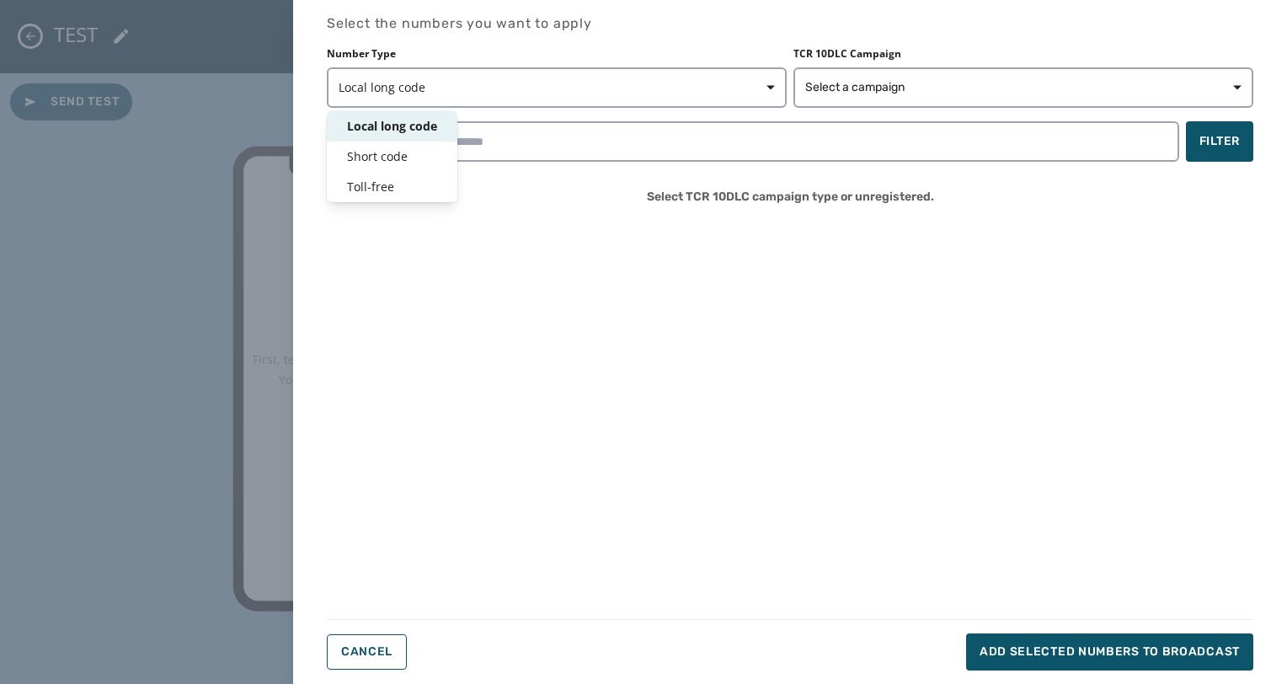
click at [866, 84] on div "Number Type Local long code Local long code Short code Toll-free TCR 10DLC Camp…" at bounding box center [790, 77] width 926 height 61
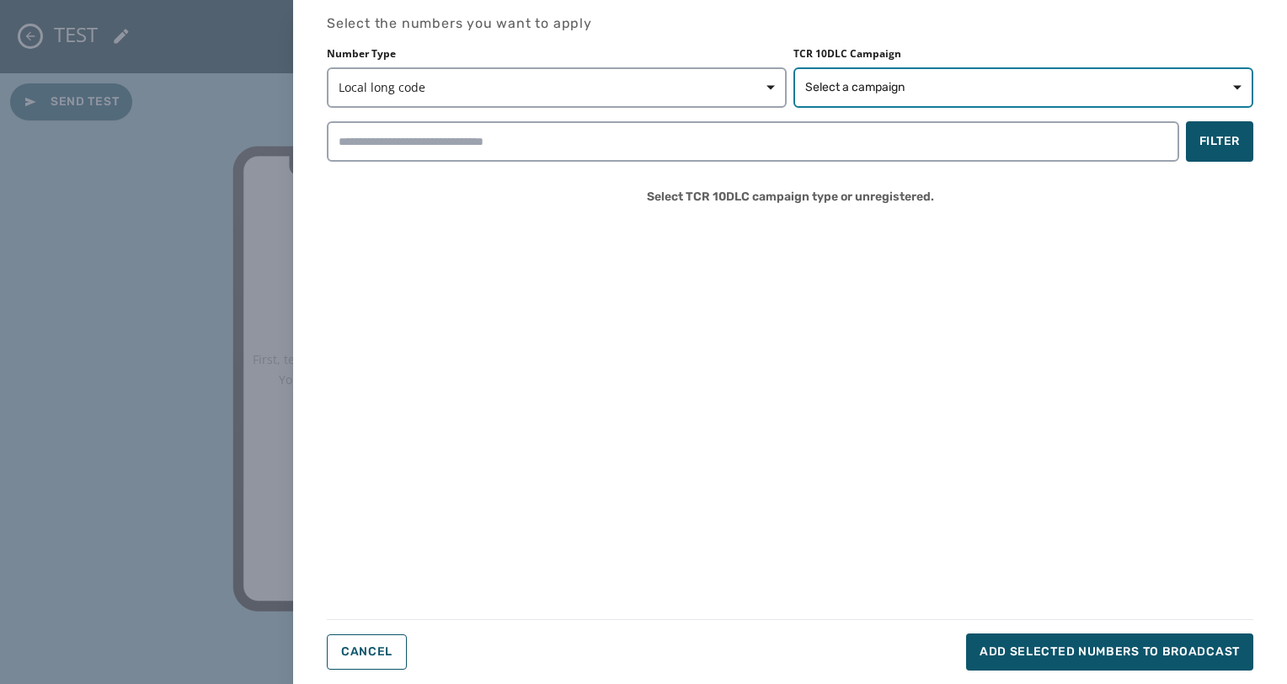
click at [867, 84] on span "Select a campaign" at bounding box center [854, 87] width 99 height 17
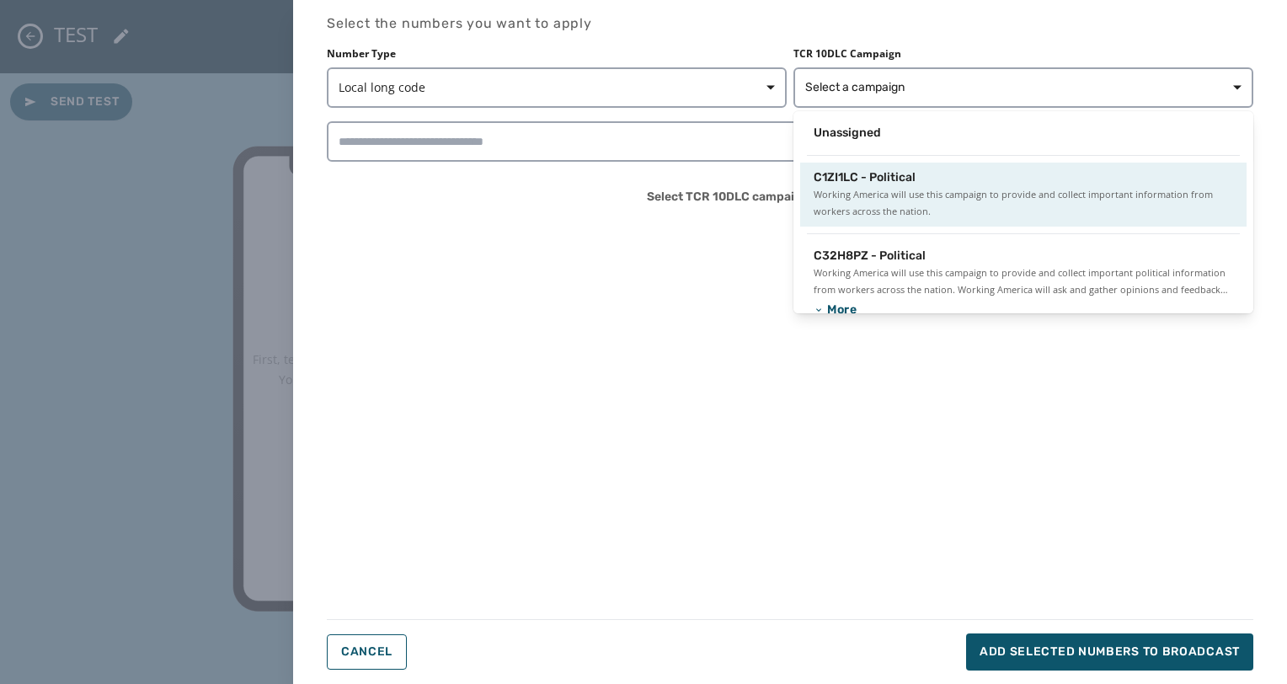
click at [889, 201] on span "Working America will use this campaign to provide and collect important informa…" at bounding box center [1022, 203] width 419 height 34
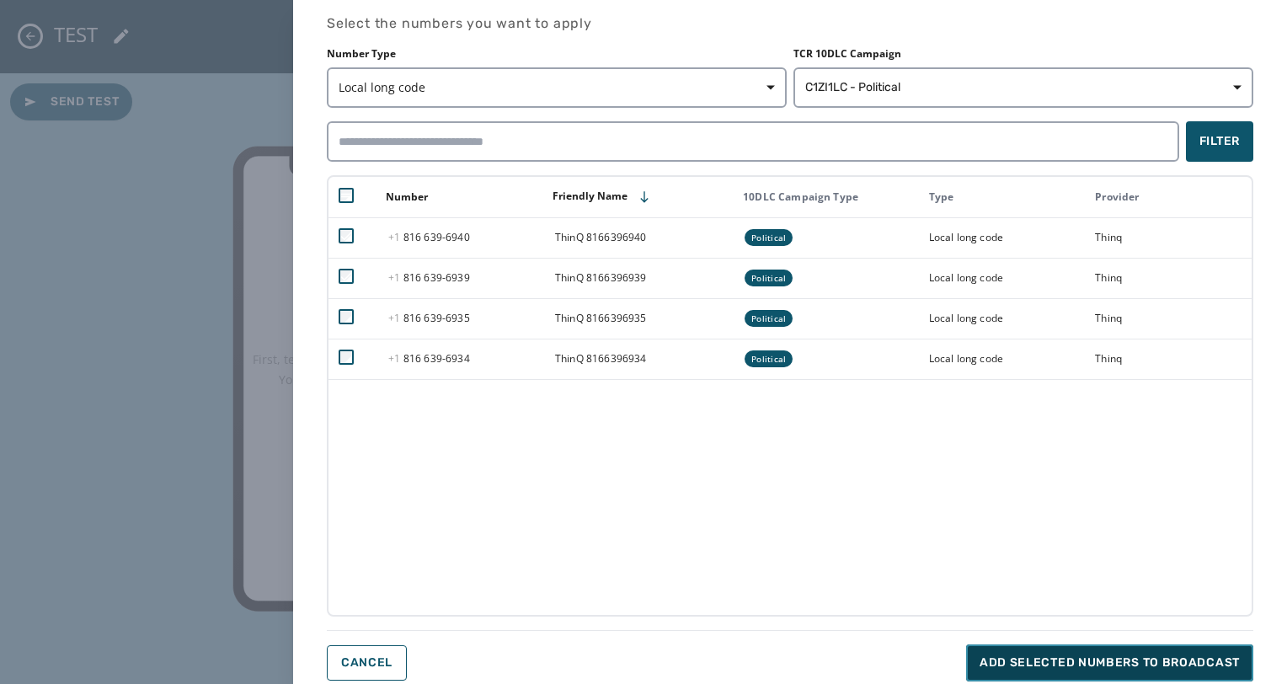
click at [1147, 661] on span "Add selected numbers to broadcast" at bounding box center [1109, 662] width 260 height 17
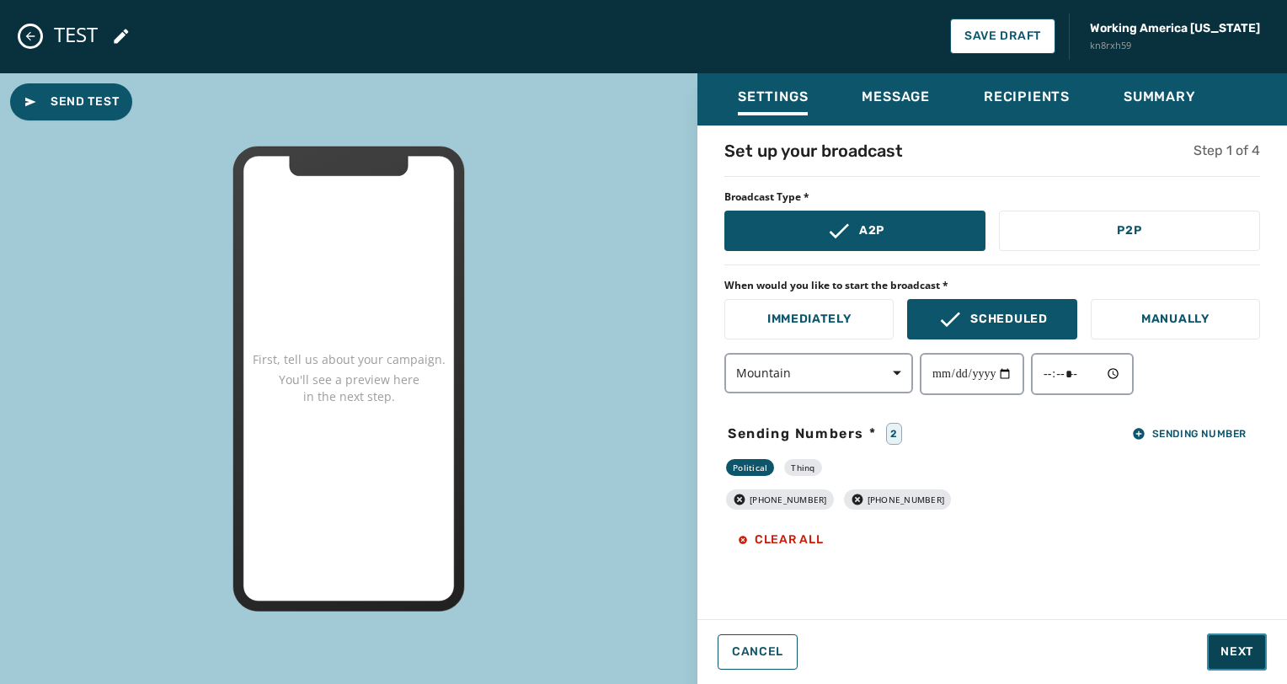
click at [1243, 653] on span "Next" at bounding box center [1236, 651] width 33 height 17
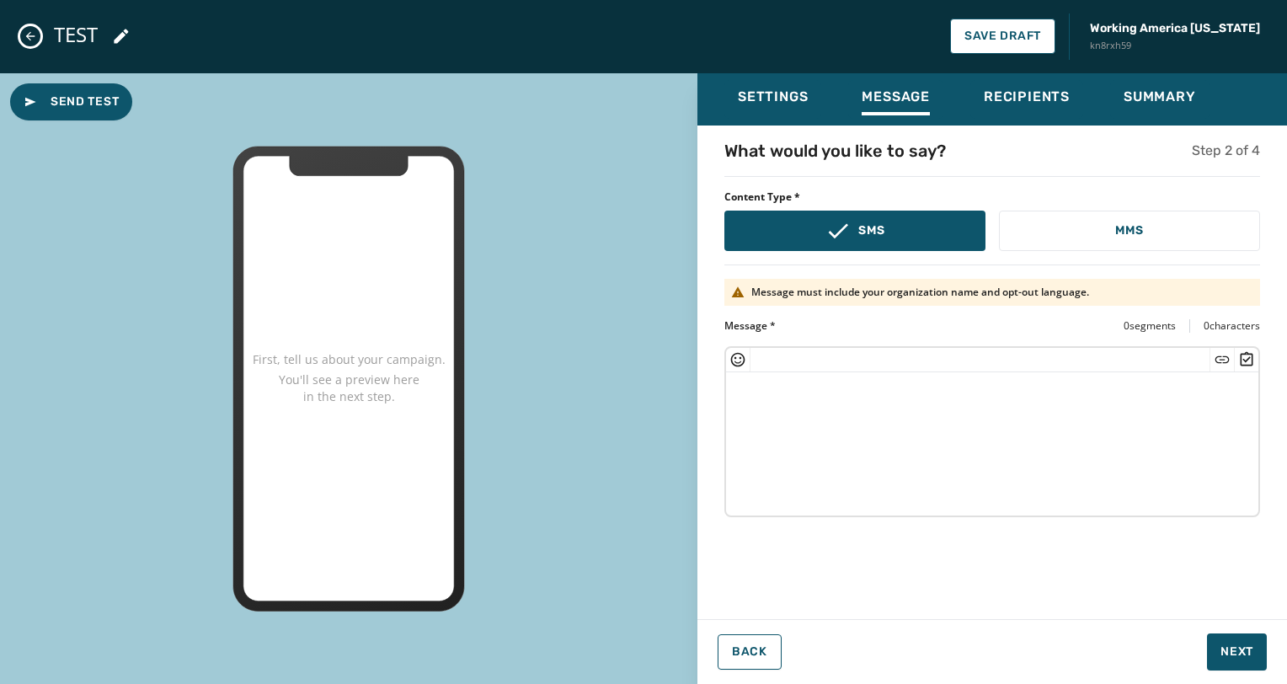
click at [1058, 395] on textarea at bounding box center [992, 441] width 532 height 138
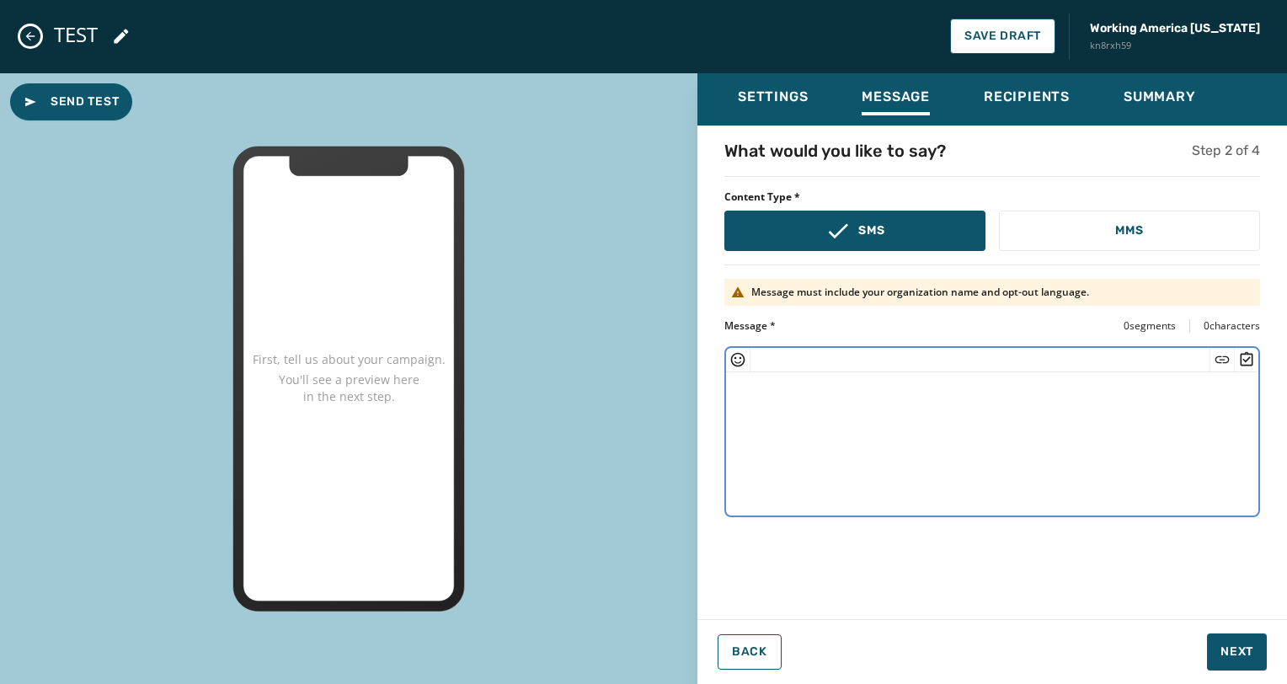
paste textarea "**********"
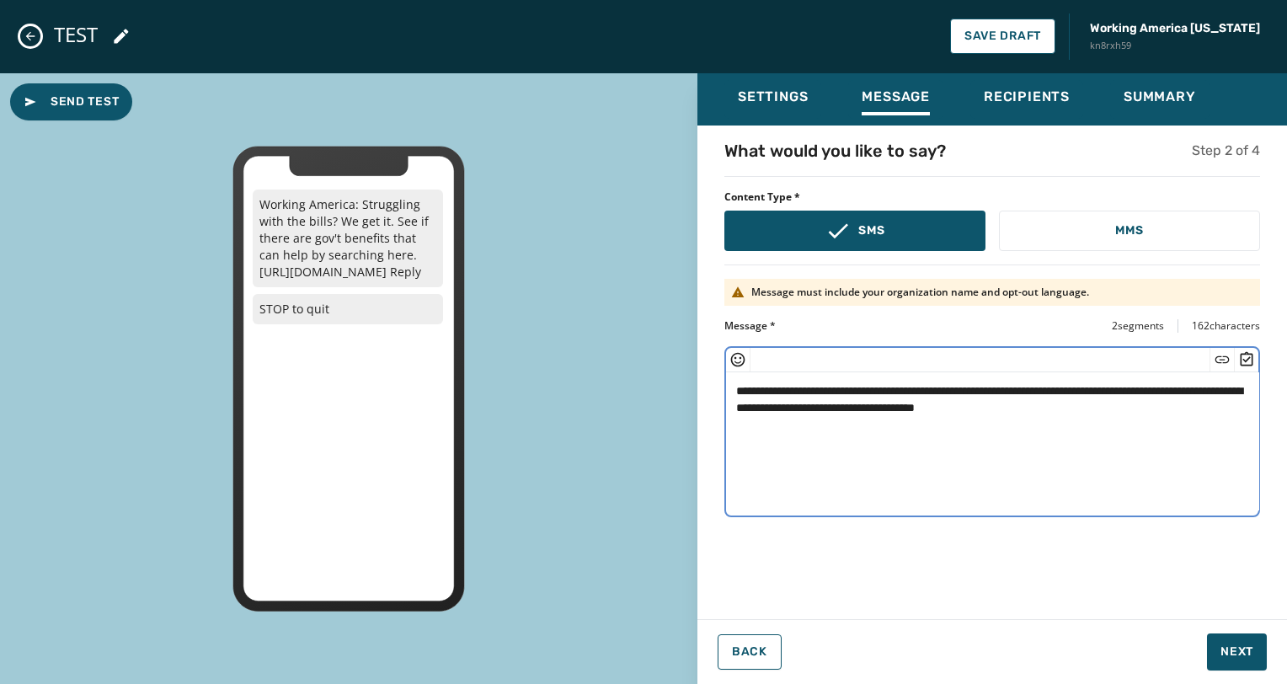
drag, startPoint x: 1006, startPoint y: 408, endPoint x: 862, endPoint y: 411, distance: 144.0
click at [862, 411] on textarea "**********" at bounding box center [992, 441] width 533 height 138
click at [1220, 360] on icon "Insert Short Link" at bounding box center [1222, 358] width 14 height 7
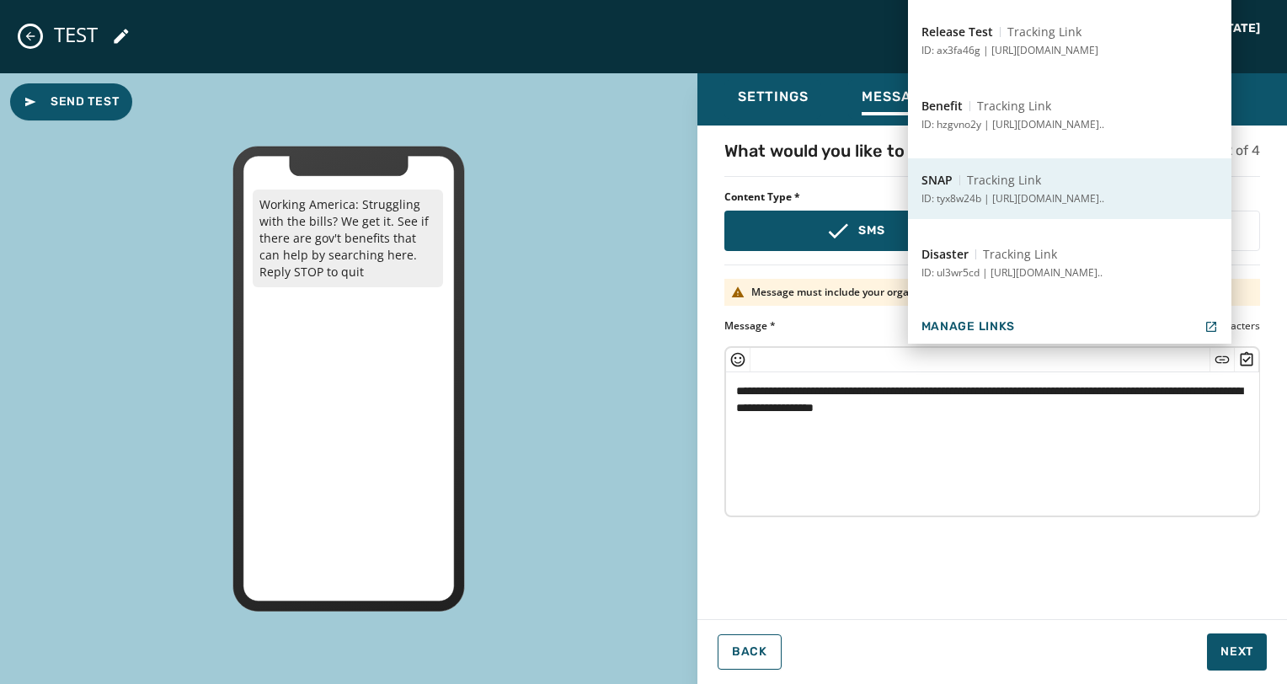
click at [1078, 200] on p "ID: tyx8w24b | [URL][DOMAIN_NAME].." at bounding box center [1012, 198] width 183 height 13
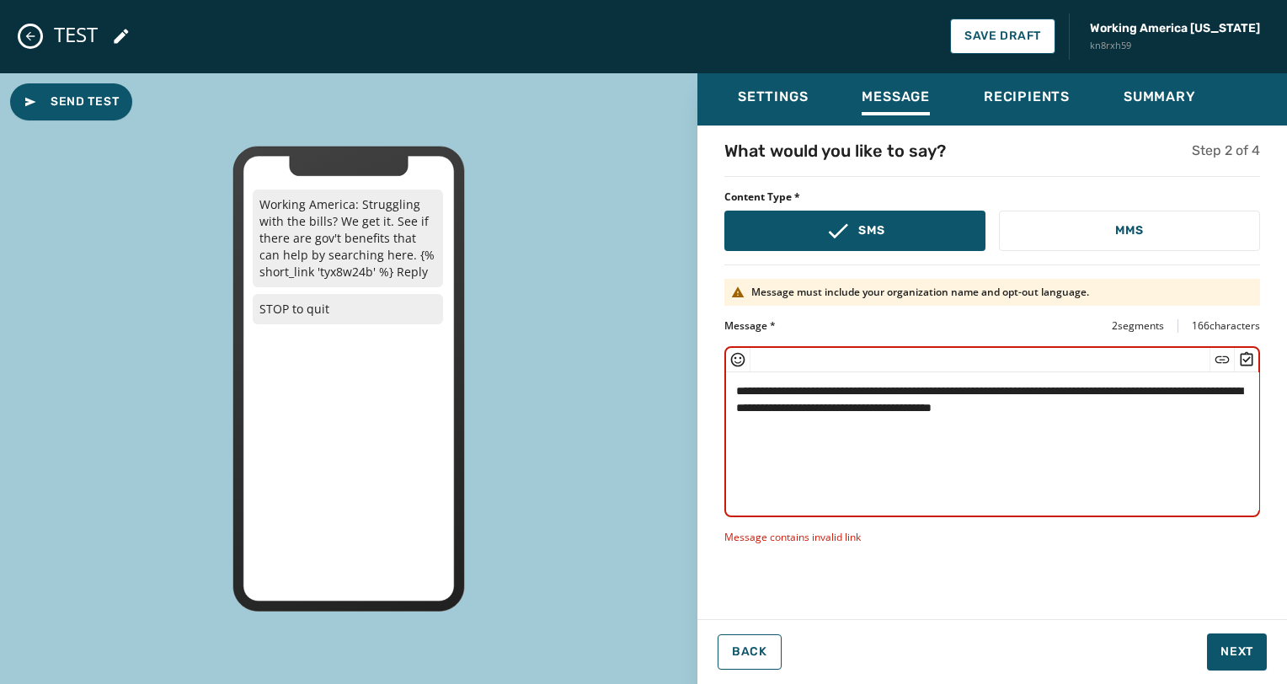
drag, startPoint x: 1014, startPoint y: 406, endPoint x: 866, endPoint y: 408, distance: 148.2
click at [866, 408] on textarea "**********" at bounding box center [992, 441] width 533 height 138
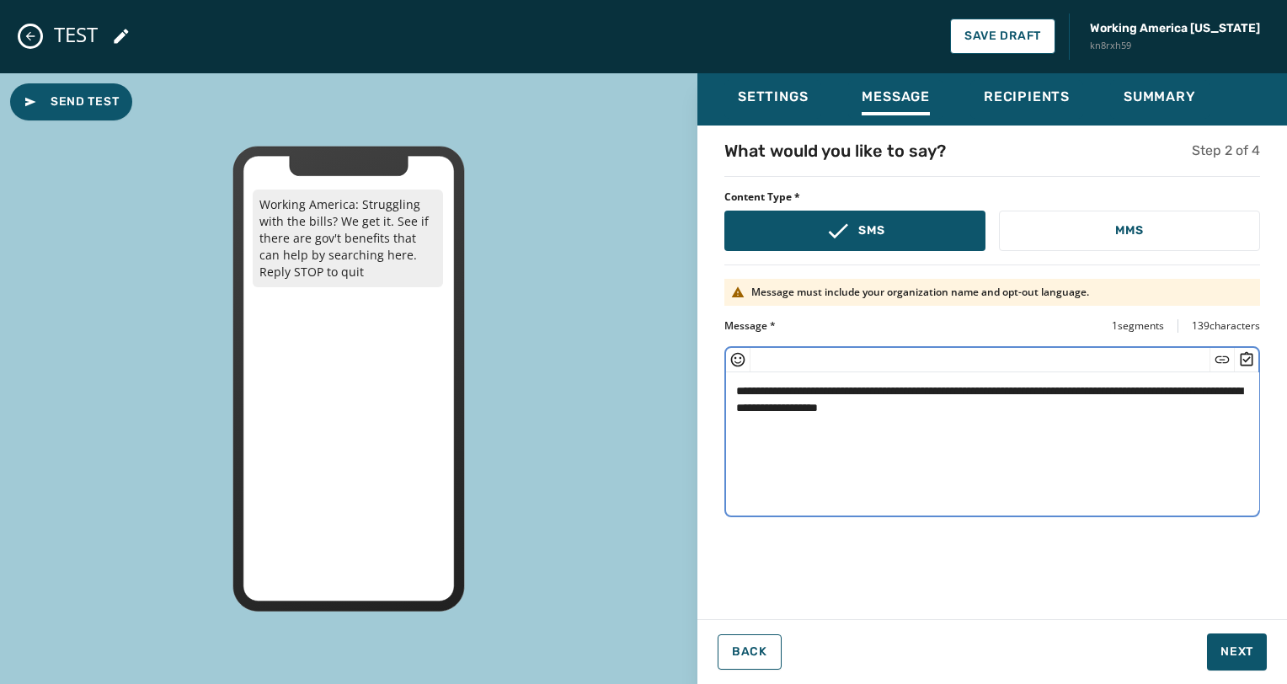
click at [1216, 358] on icon "Insert Short Link" at bounding box center [1222, 358] width 14 height 7
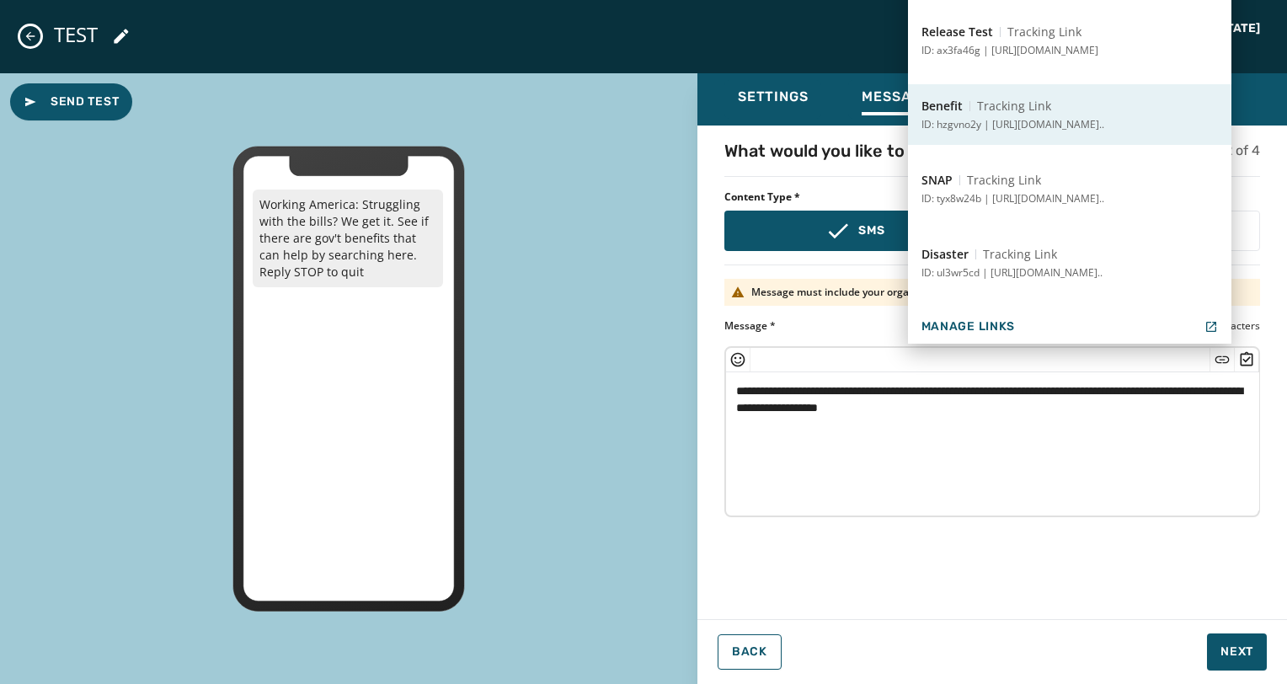
click at [1090, 135] on button "Benefit Tracking Link ID: hzgvno2y | [URL][DOMAIN_NAME].." at bounding box center [1069, 114] width 323 height 61
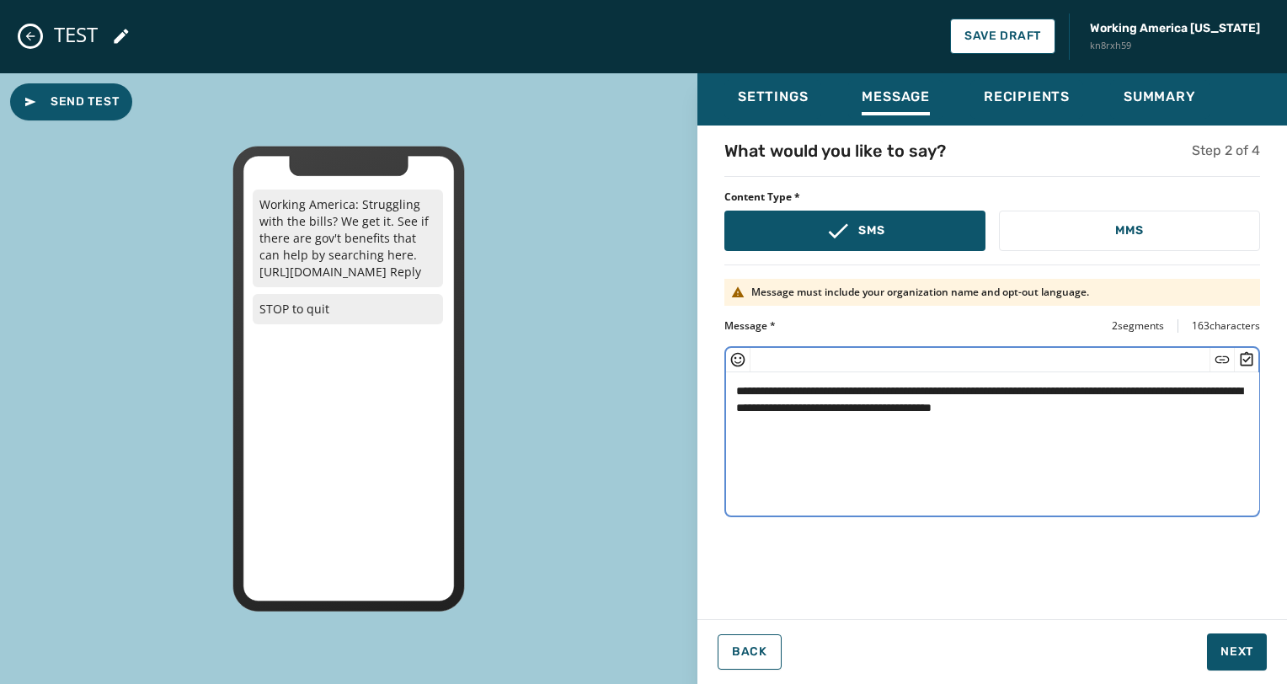
click at [1123, 445] on textarea "**********" at bounding box center [992, 441] width 533 height 138
type textarea "**********"
click at [1229, 648] on span "Next" at bounding box center [1236, 651] width 33 height 17
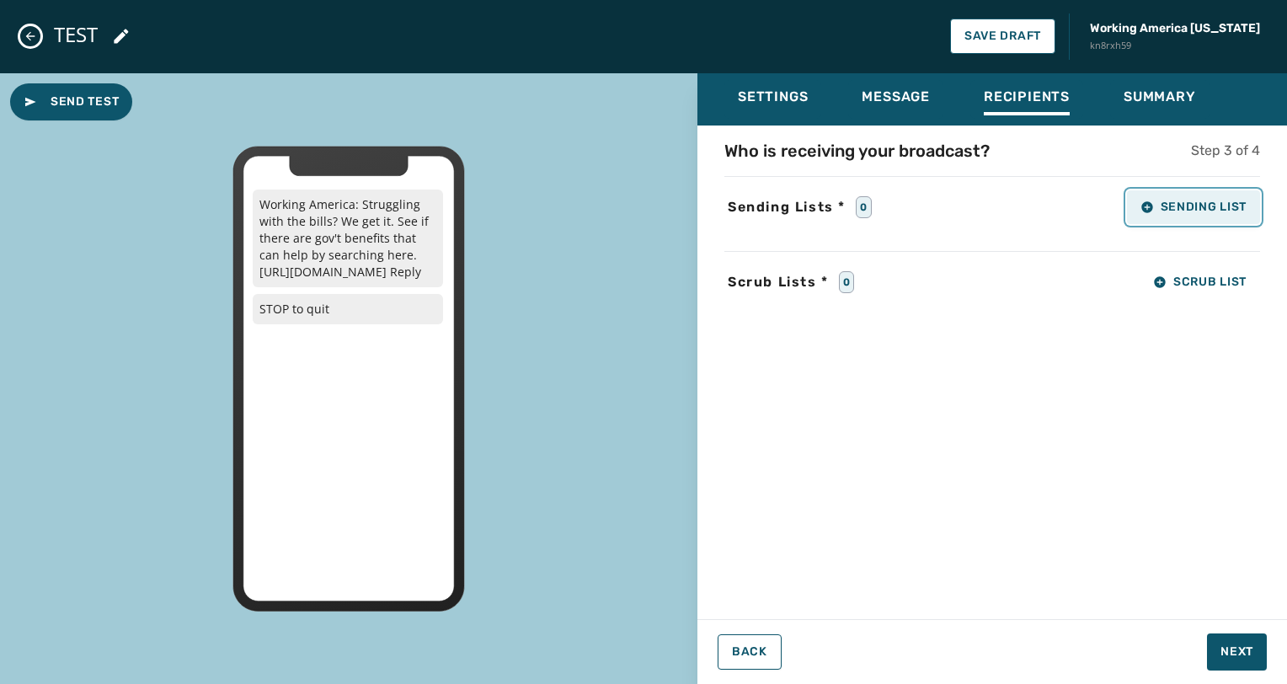
click at [1195, 200] on span "Sending List" at bounding box center [1193, 206] width 106 height 13
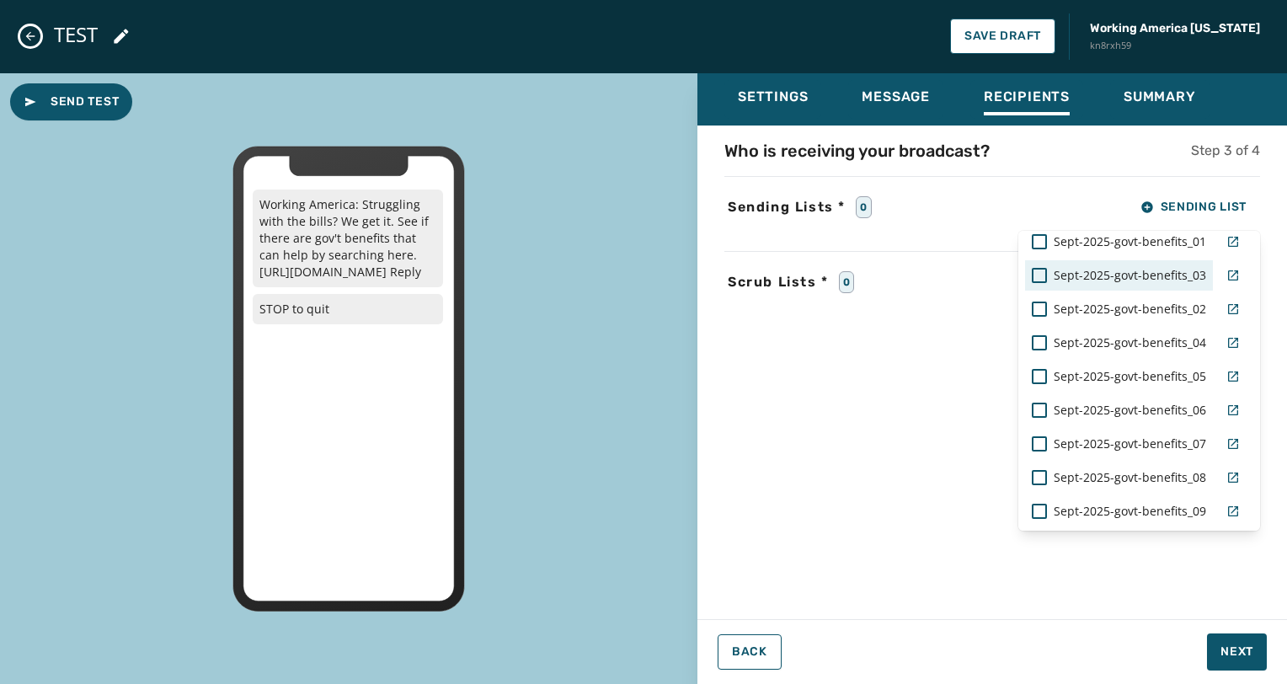
scroll to position [3705, 0]
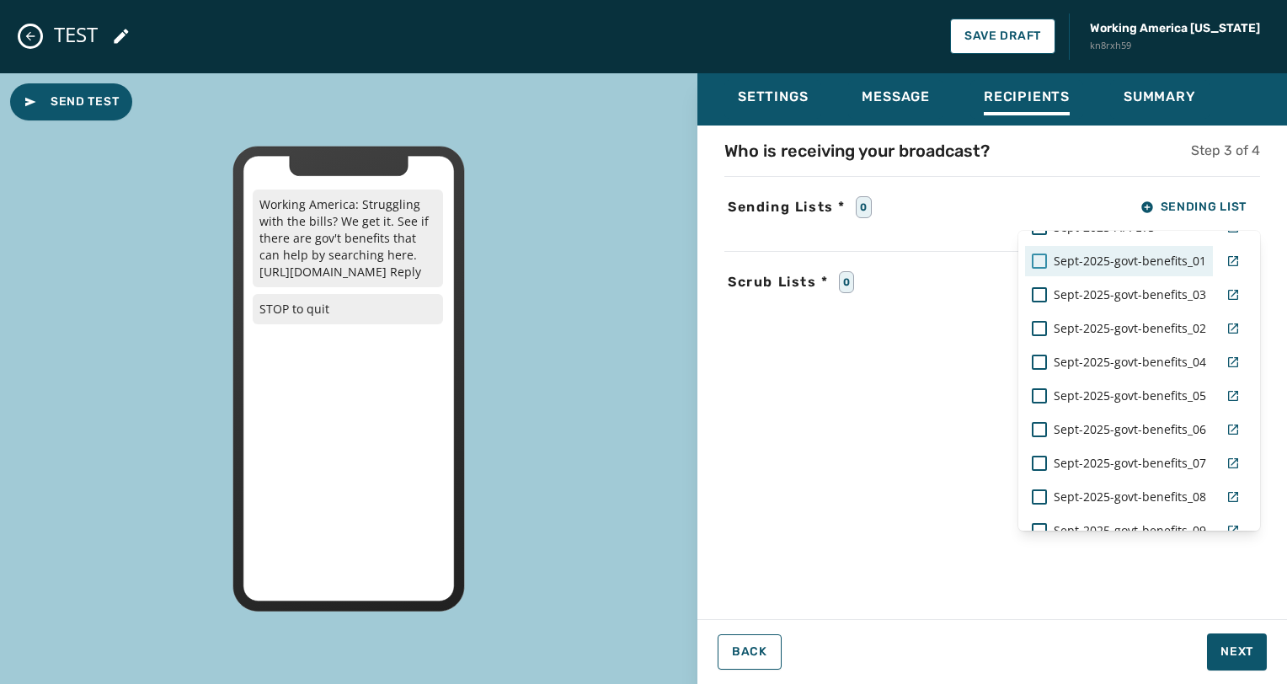
click at [1032, 264] on div at bounding box center [1039, 260] width 15 height 15
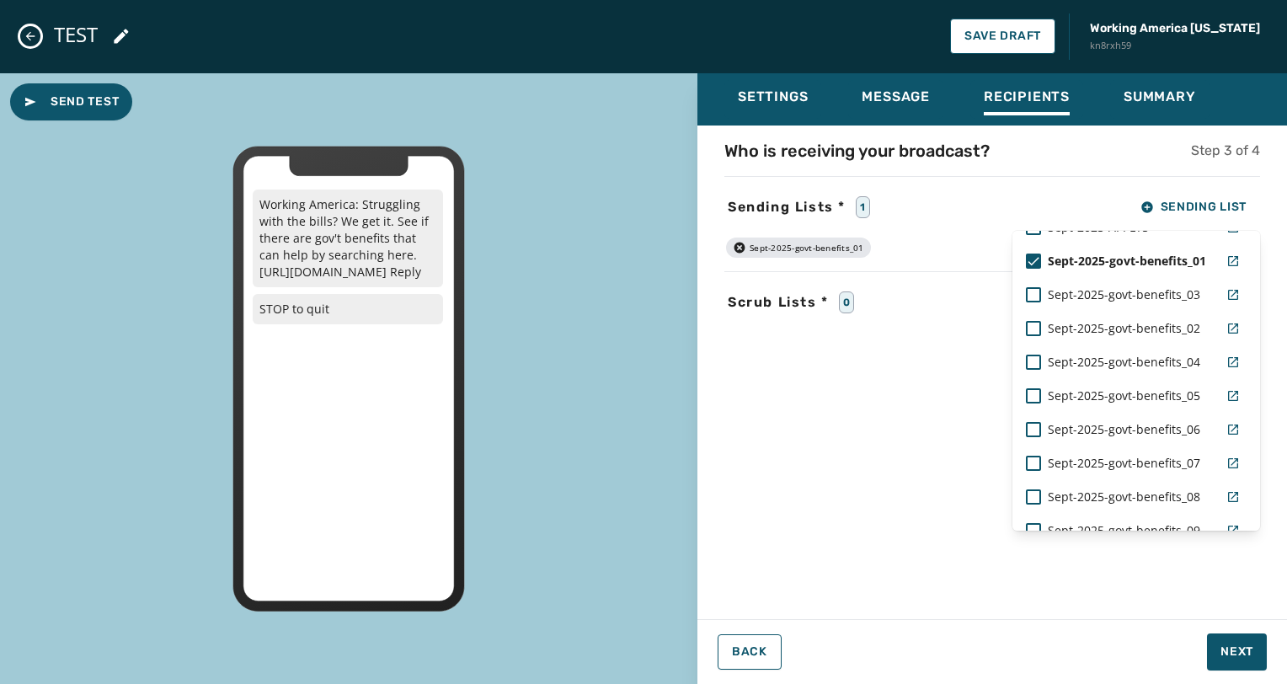
click at [908, 404] on div "Who is receiving your broadcast? Step 3 of 4 Sending Lists * 1 Sending List WAT…" at bounding box center [991, 367] width 589 height 456
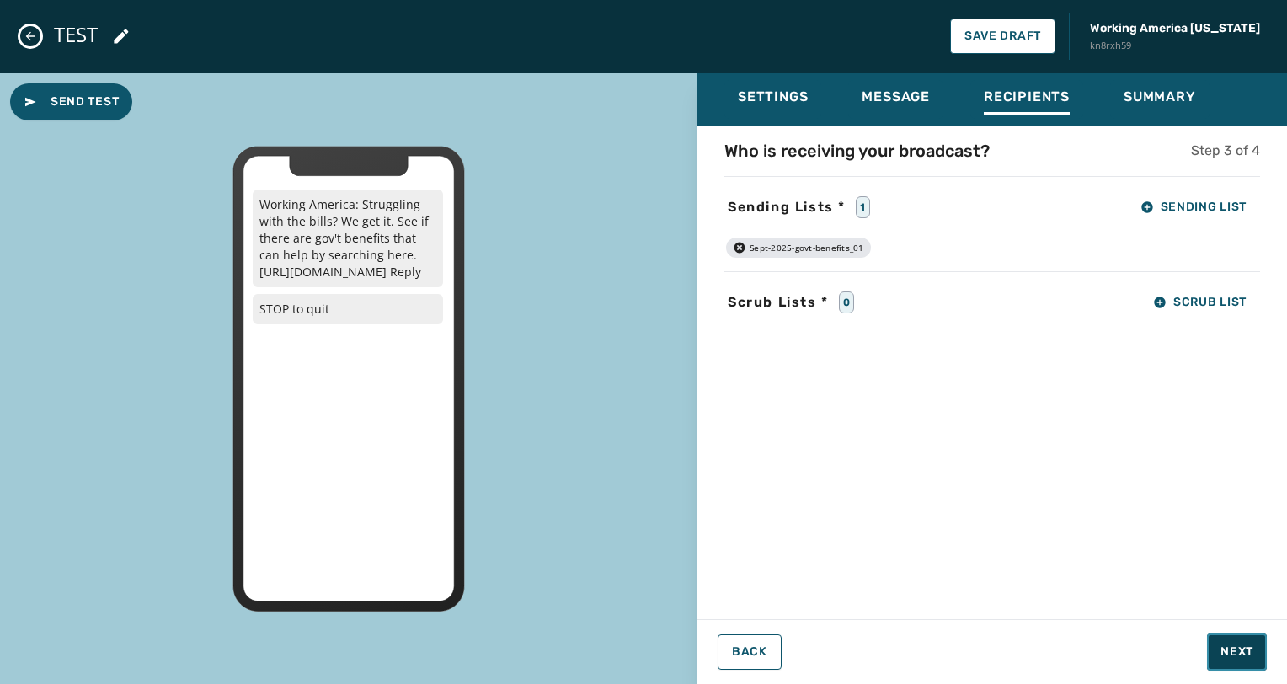
click at [1240, 666] on button "Next" at bounding box center [1237, 651] width 60 height 37
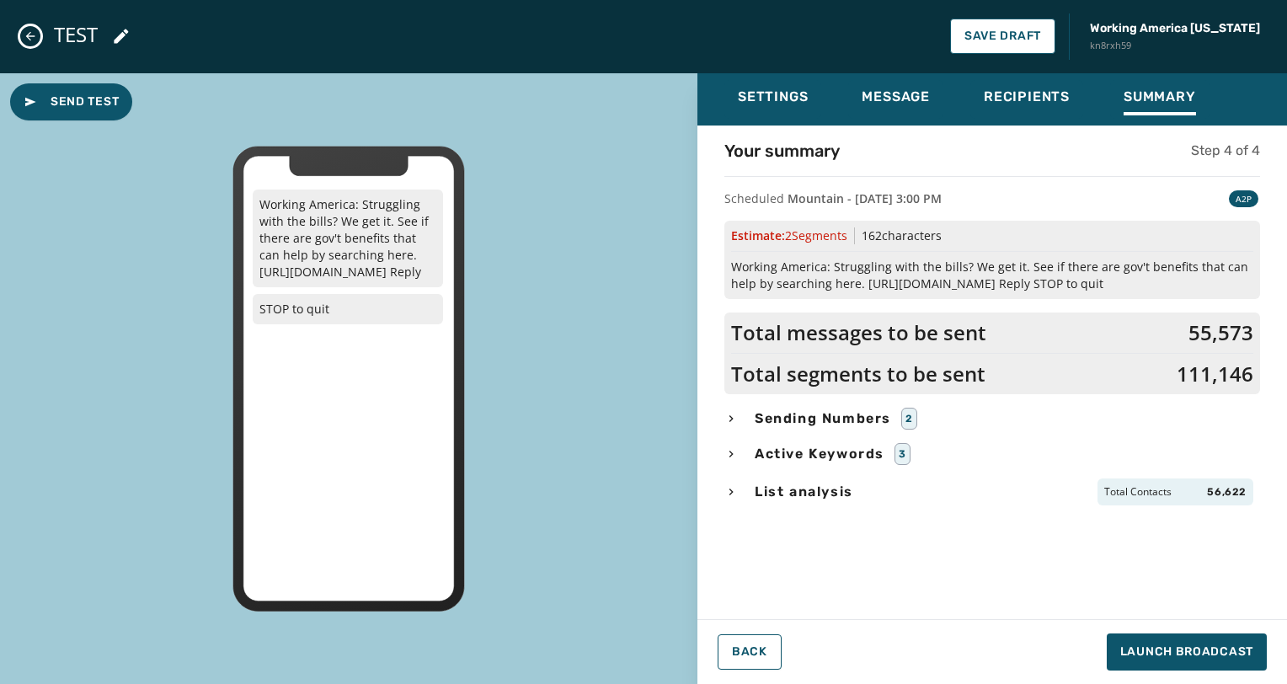
click at [750, 491] on div "List analysis Total Contacts 56,622" at bounding box center [992, 491] width 536 height 27
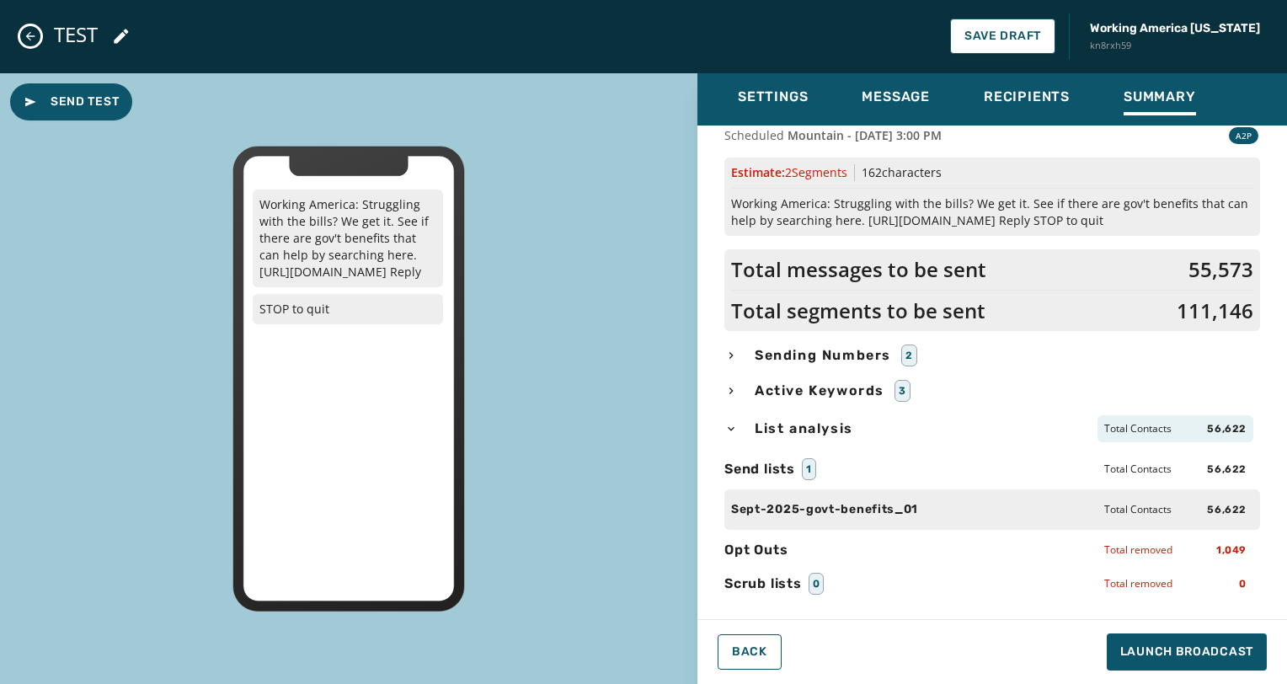
scroll to position [0, 0]
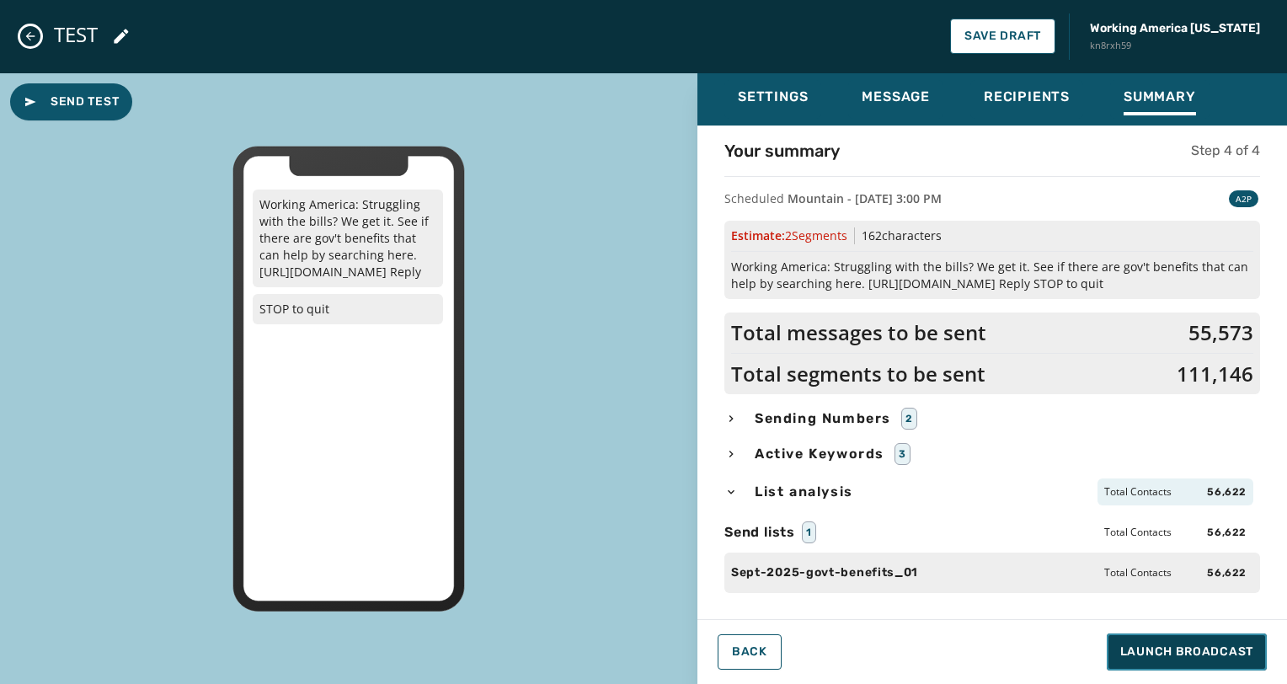
click at [1184, 658] on span "Launch Broadcast" at bounding box center [1186, 651] width 133 height 17
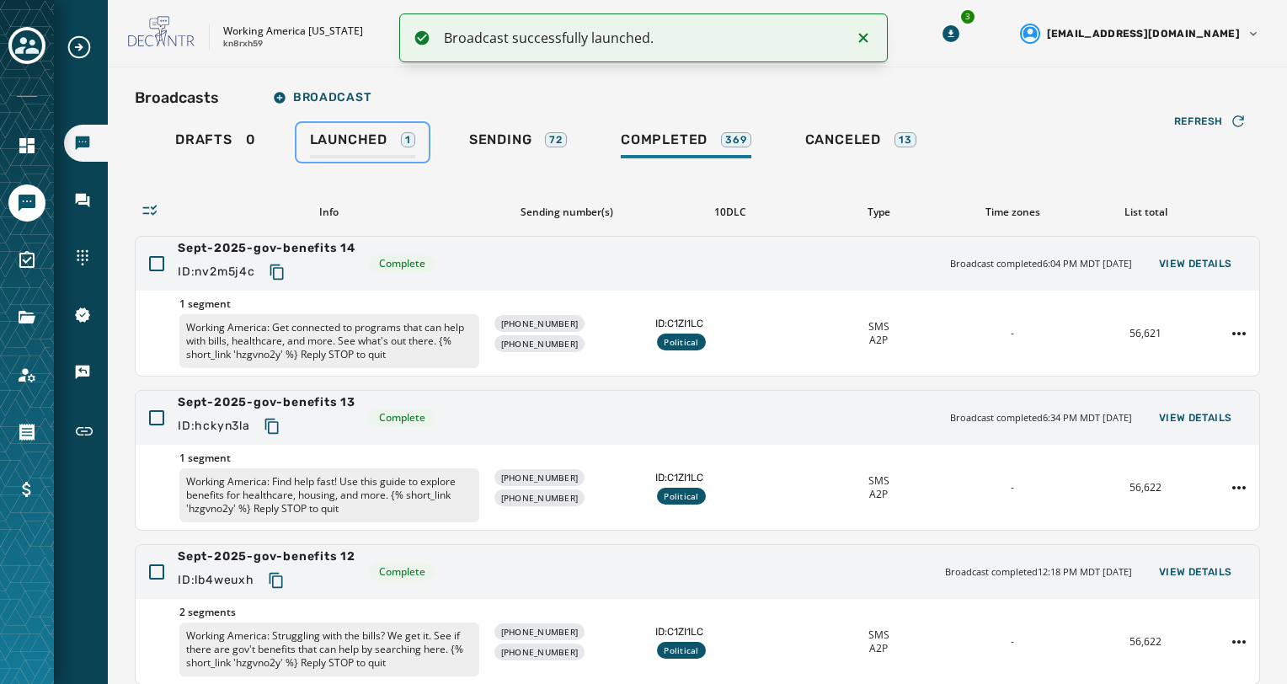
click at [347, 152] on div "Launched 1" at bounding box center [362, 144] width 105 height 27
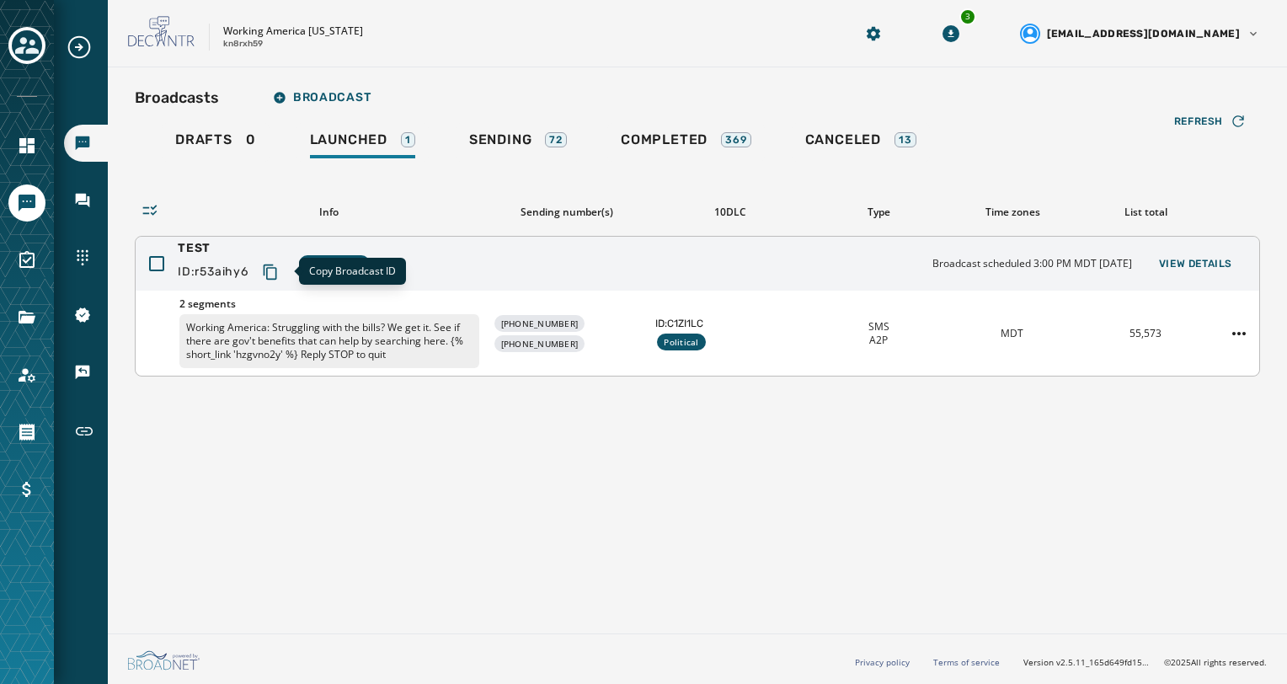
click at [273, 272] on icon "Copy text to clipboard" at bounding box center [270, 272] width 17 height 17
